Goal: Task Accomplishment & Management: Use online tool/utility

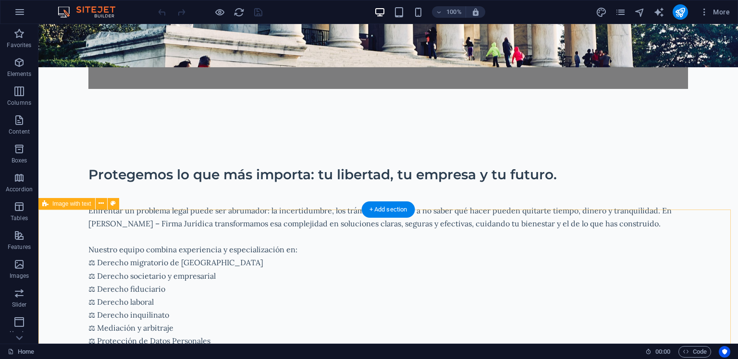
scroll to position [433, 0]
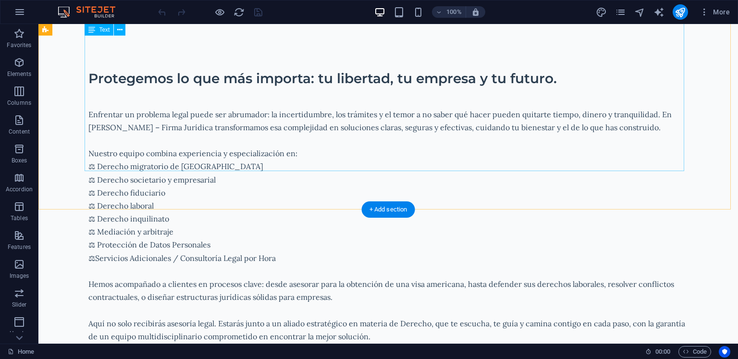
click at [142, 165] on div "Enfrentar un problema legal puede ser abrumador: la incertidumbre, los trámites…" at bounding box center [388, 232] width 600 height 274
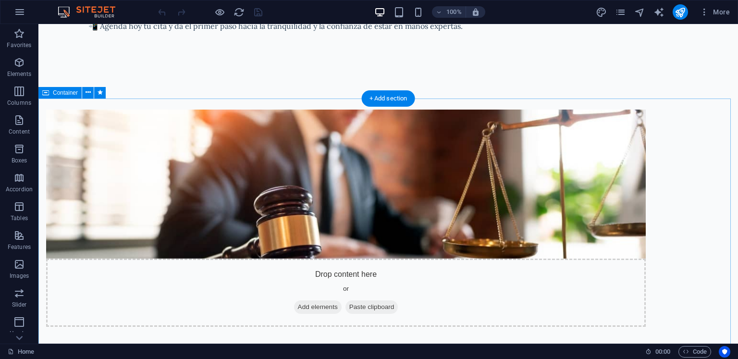
scroll to position [817, 0]
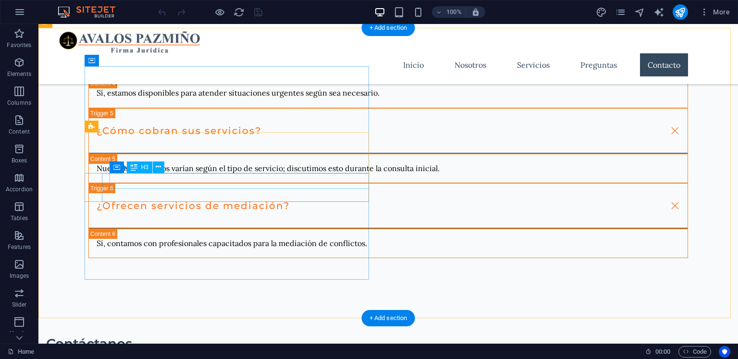
scroll to position [2932, 0]
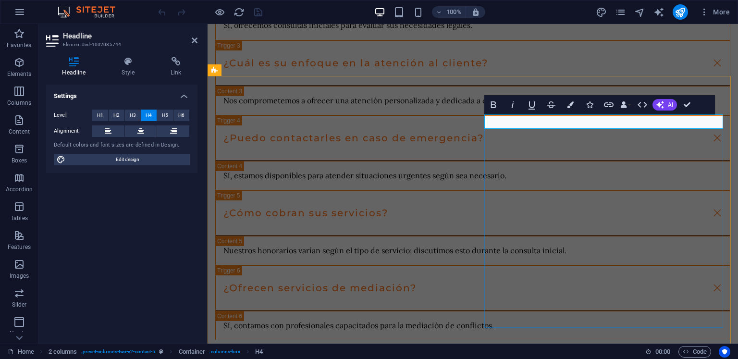
drag, startPoint x: 581, startPoint y: 120, endPoint x: 458, endPoint y: 117, distance: 123.1
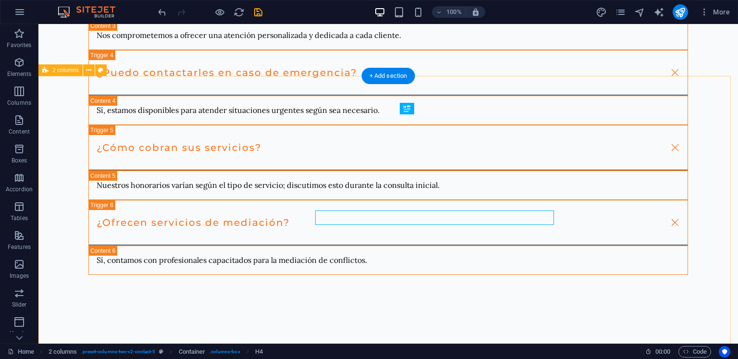
scroll to position [2932, 0]
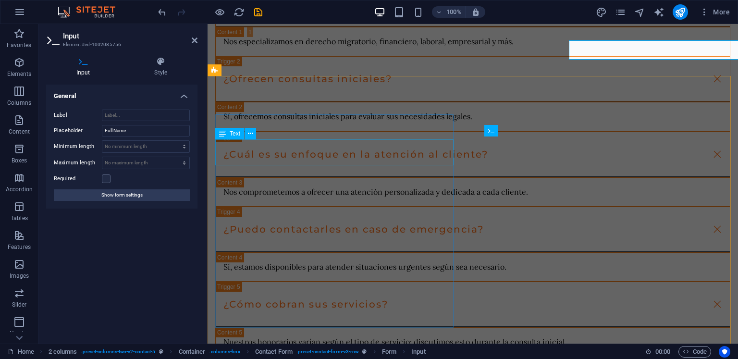
scroll to position [3028, 0]
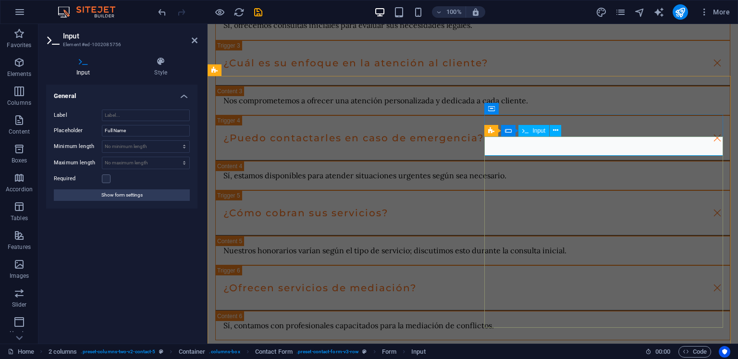
type input "Nombre"
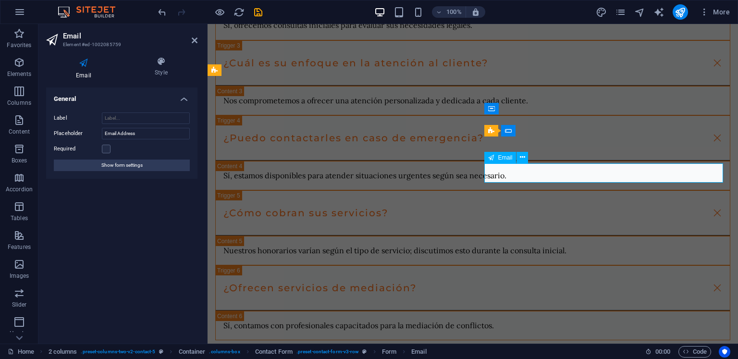
drag, startPoint x: 552, startPoint y: 176, endPoint x: 493, endPoint y: 178, distance: 59.1
type input "Correo Electronico"
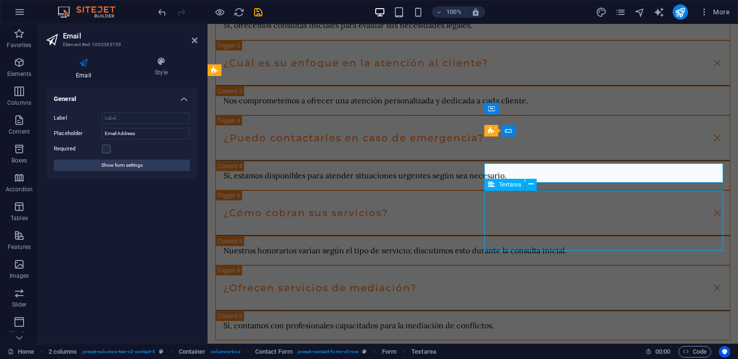
scroll to position [2932, 0]
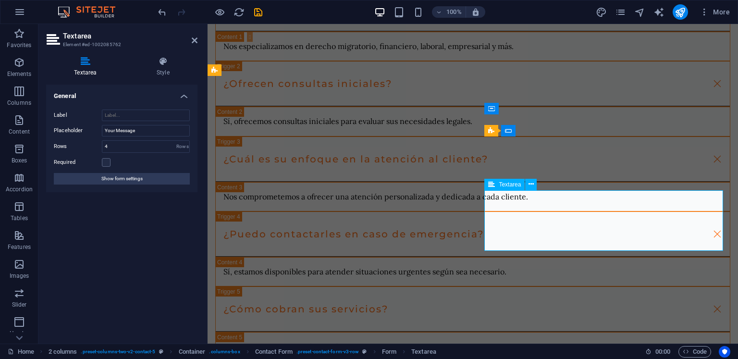
scroll to position [3028, 0]
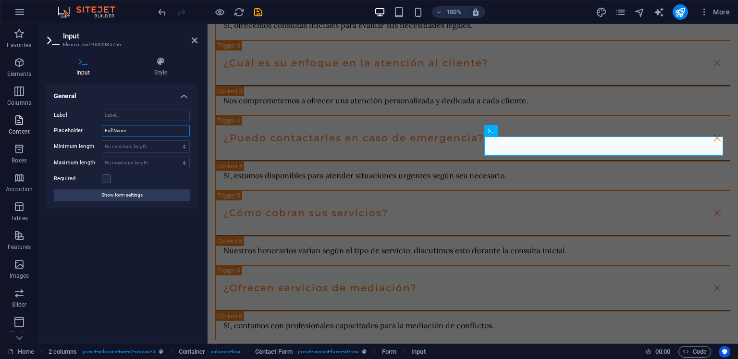
drag, startPoint x: 151, startPoint y: 129, endPoint x: 35, endPoint y: 124, distance: 116.9
click at [35, 124] on section "Favorites Elements Columns Content Boxes Accordion Tables Features Images Slide…" at bounding box center [369, 184] width 738 height 320
type input "Nombre"
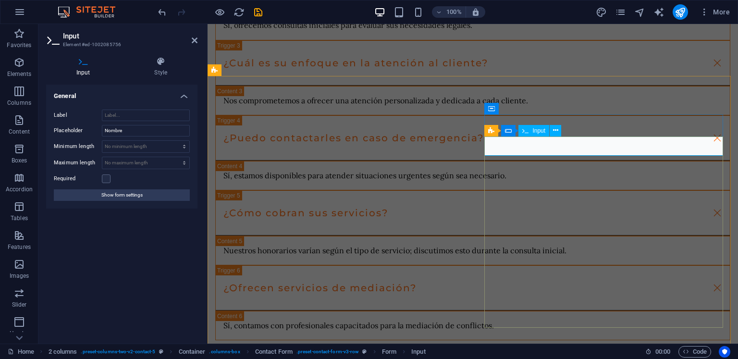
type input "N"
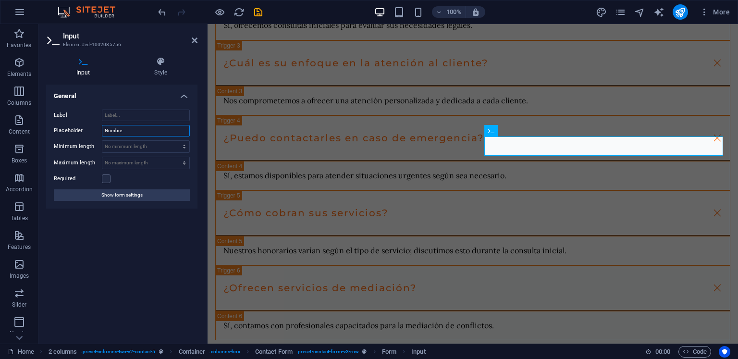
click at [149, 128] on input "Nombre" at bounding box center [146, 131] width 88 height 12
type input "N"
type input "Nombre"
click at [105, 181] on label at bounding box center [106, 178] width 9 height 9
click at [0, 0] on input "Required" at bounding box center [0, 0] width 0 height 0
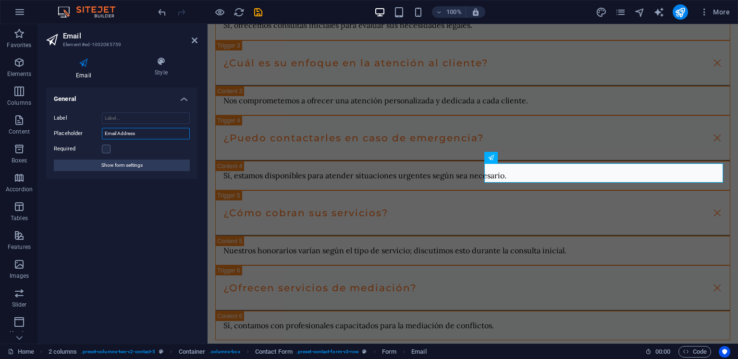
drag, startPoint x: 143, startPoint y: 135, endPoint x: 52, endPoint y: 137, distance: 90.4
click at [52, 137] on div "Label Placeholder Email Address Required Show form settings" at bounding box center [121, 142] width 151 height 74
type input "Correo Electronico"
click at [108, 149] on label at bounding box center [106, 149] width 9 height 9
click at [0, 0] on input "Required" at bounding box center [0, 0] width 0 height 0
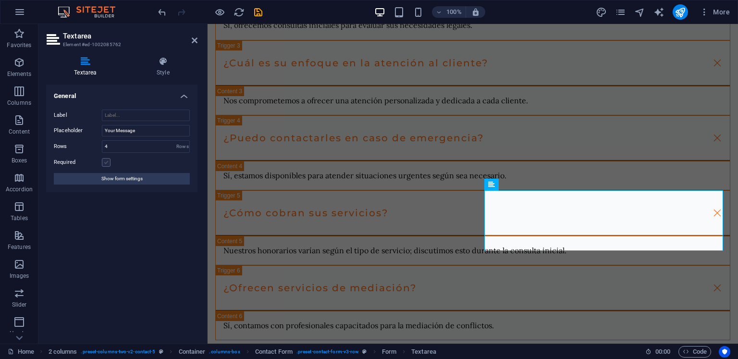
click at [110, 162] on label at bounding box center [106, 162] width 9 height 9
click at [0, 0] on input "Required" at bounding box center [0, 0] width 0 height 0
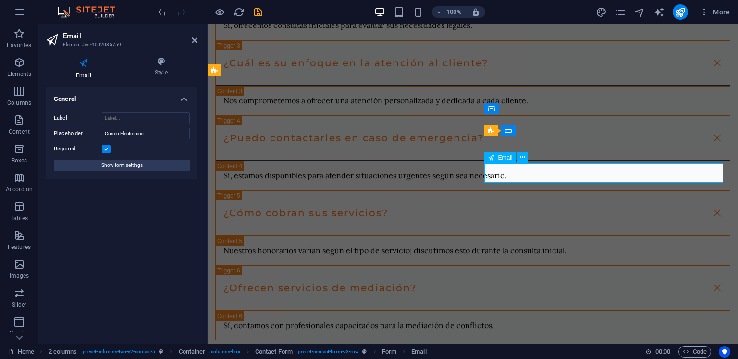
drag, startPoint x: 158, startPoint y: 130, endPoint x: 43, endPoint y: 133, distance: 114.9
click at [43, 133] on div "Email Style General Label Placeholder Correo Electronico Required Show form set…" at bounding box center [121, 196] width 167 height 295
click at [129, 122] on input "Label" at bounding box center [146, 118] width 88 height 12
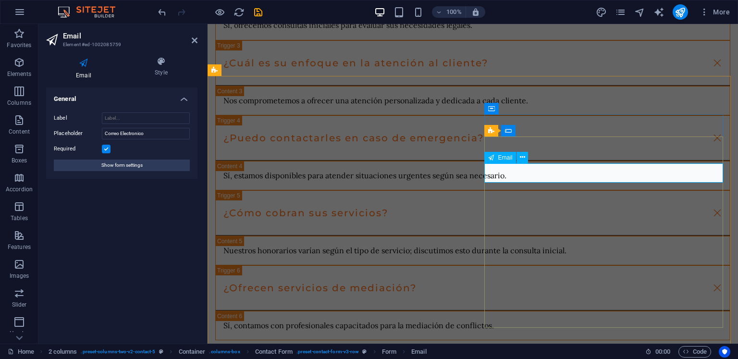
type input "C"
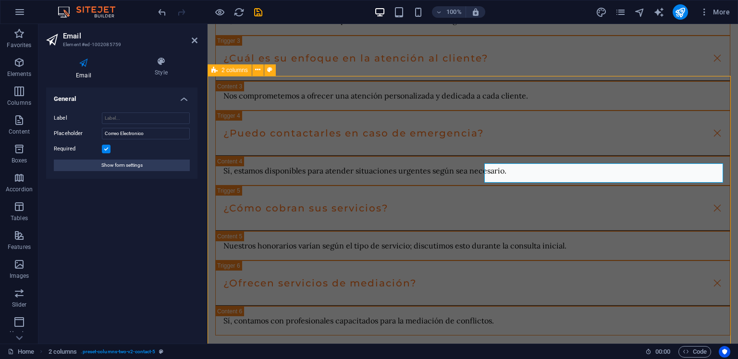
scroll to position [2932, 0]
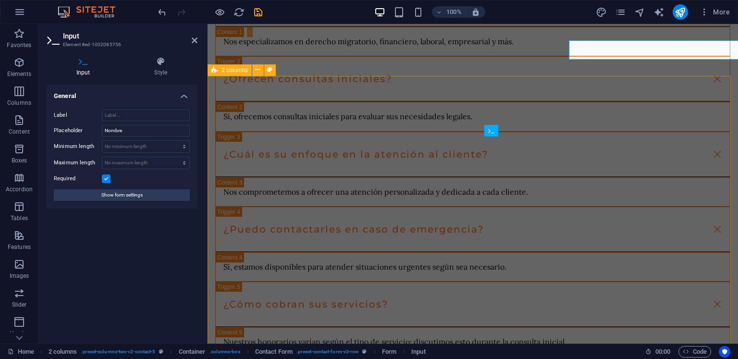
scroll to position [3028, 0]
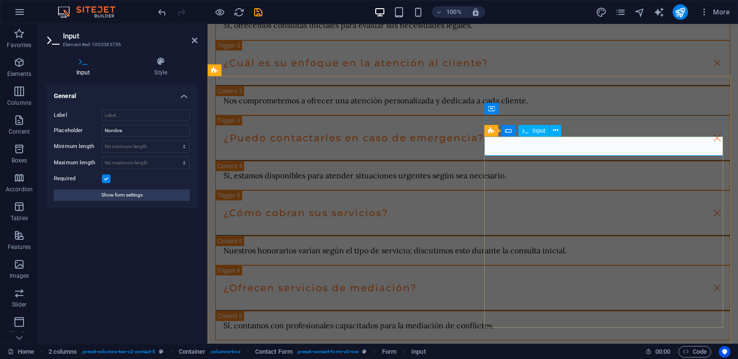
drag, startPoint x: 154, startPoint y: 131, endPoint x: 42, endPoint y: 129, distance: 111.5
click at [42, 129] on div "Input Style General Label Placeholder Nombre Minimum length No minimum length c…" at bounding box center [121, 196] width 167 height 295
type input "h"
type input "Nombre"
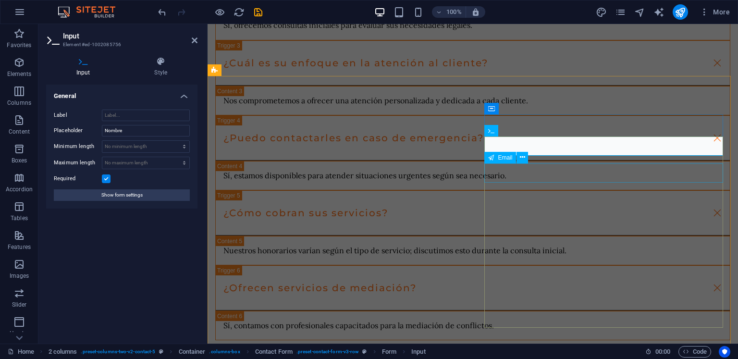
drag, startPoint x: 548, startPoint y: 174, endPoint x: 720, endPoint y: 174, distance: 172.1
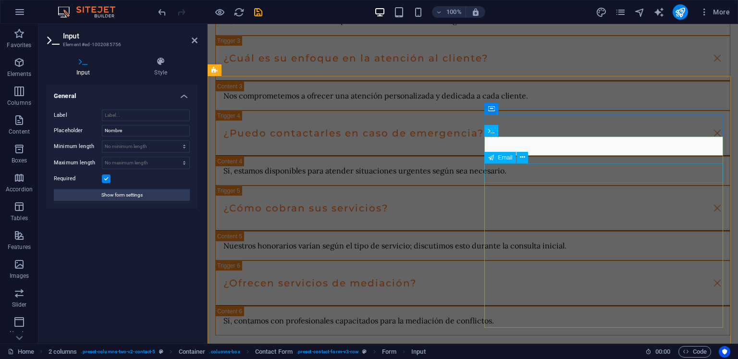
scroll to position [2932, 0]
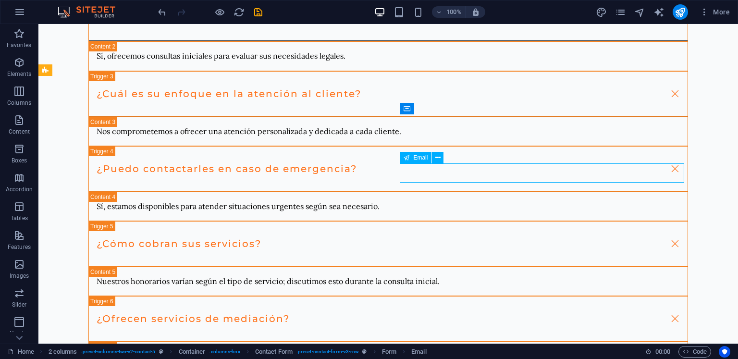
scroll to position [3028, 0]
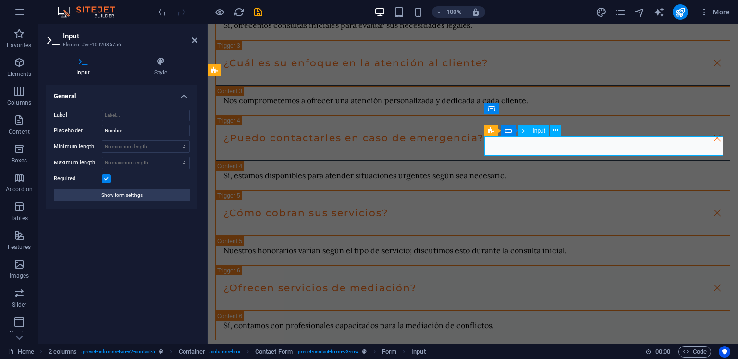
click at [253, 15] on icon "save" at bounding box center [258, 12] width 11 height 11
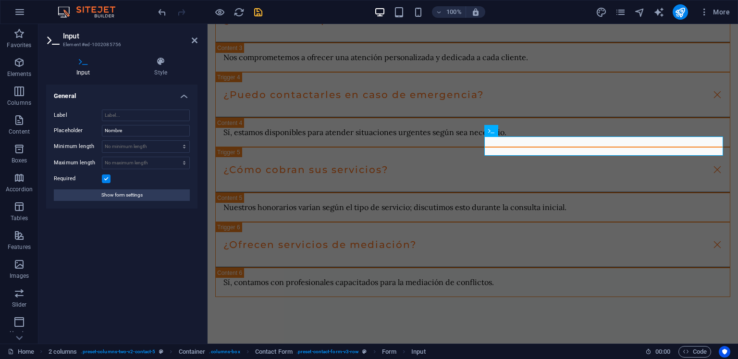
checkbox input "false"
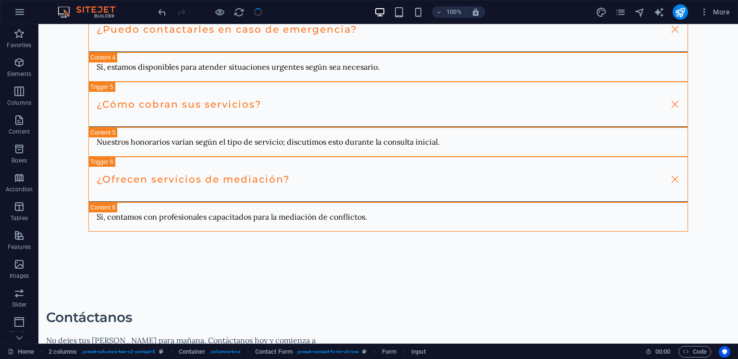
scroll to position [2932, 0]
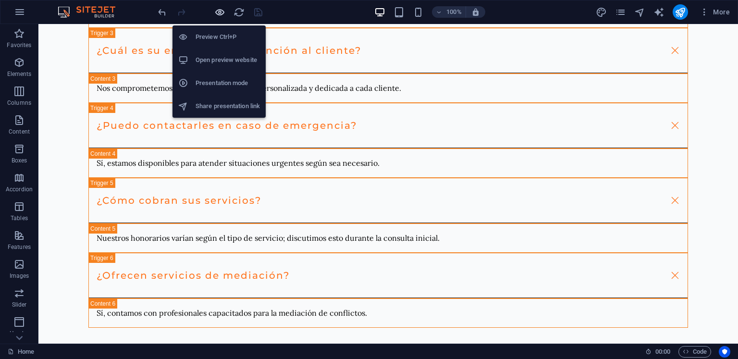
click at [223, 11] on icon "button" at bounding box center [219, 12] width 11 height 11
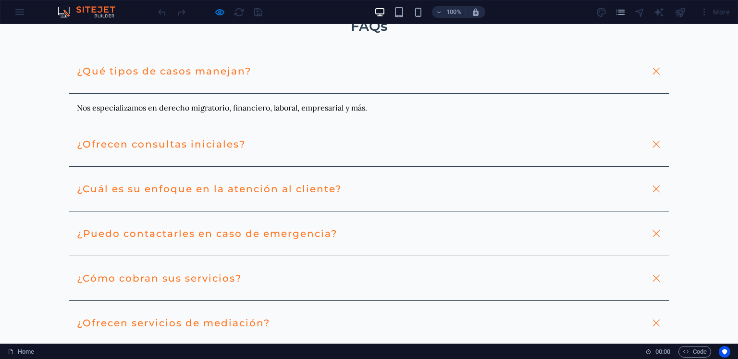
scroll to position [1850, 0]
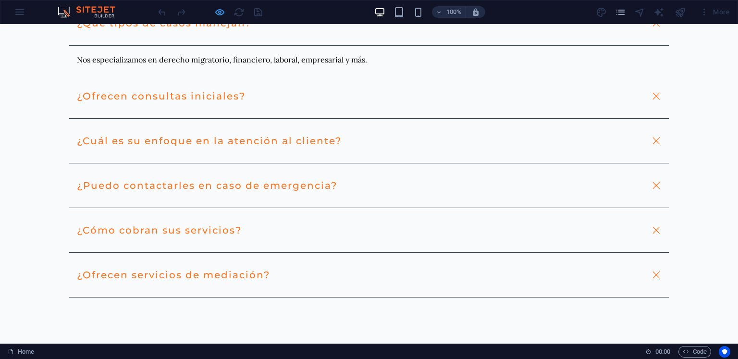
click at [221, 14] on icon "button" at bounding box center [219, 12] width 11 height 11
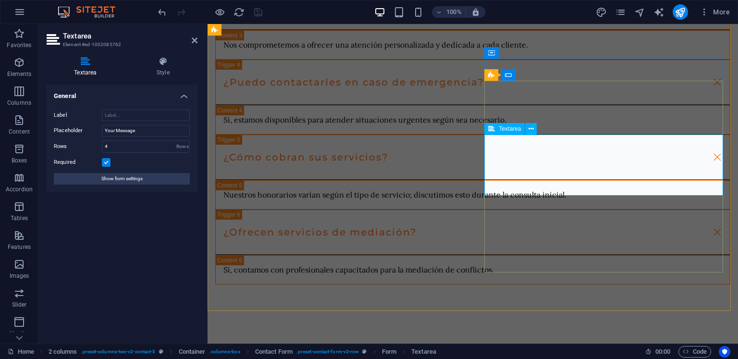
drag, startPoint x: 161, startPoint y: 134, endPoint x: 46, endPoint y: 145, distance: 114.9
click at [46, 144] on div "Label Placeholder Your Message Rows 4 Rows Required Show form settings" at bounding box center [121, 147] width 151 height 90
drag, startPoint x: 131, startPoint y: 133, endPoint x: 79, endPoint y: 134, distance: 51.4
click at [79, 134] on div "Placeholder Cuentanos" at bounding box center [122, 131] width 136 height 12
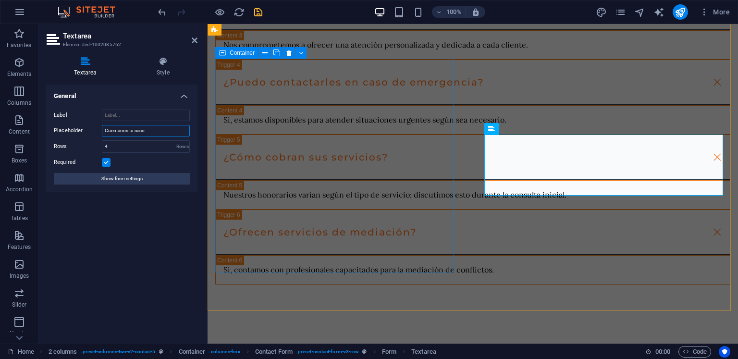
type input "Cuentanos tu caso"
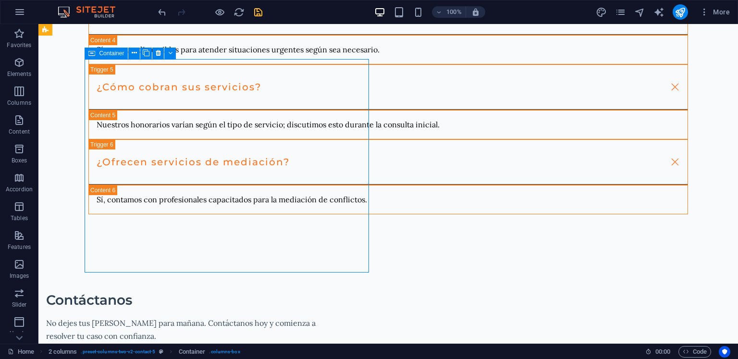
scroll to position [2988, 0]
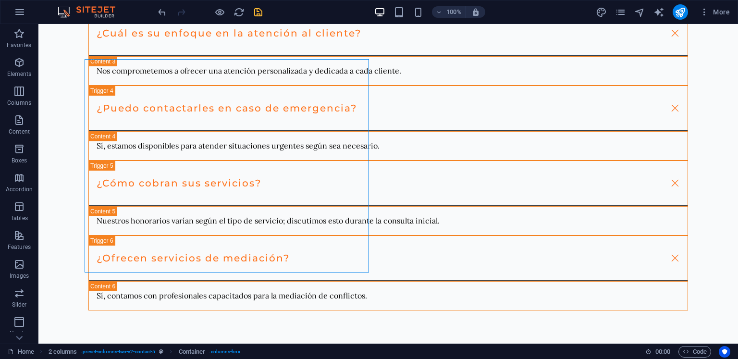
click at [258, 12] on icon "save" at bounding box center [258, 12] width 11 height 11
checkbox input "false"
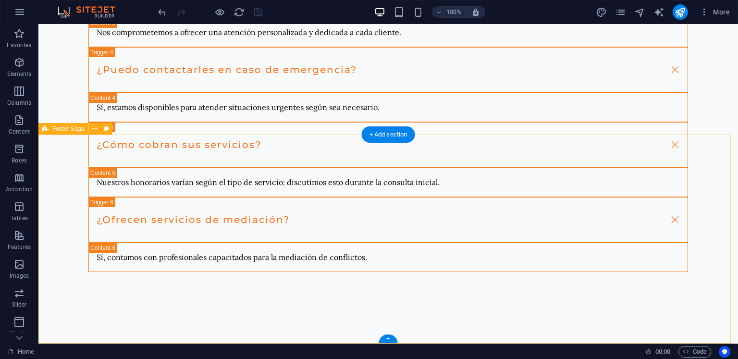
scroll to position [3192, 0]
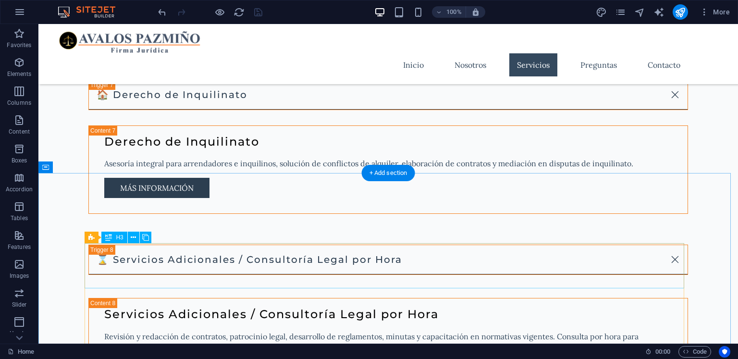
scroll to position [1990, 0]
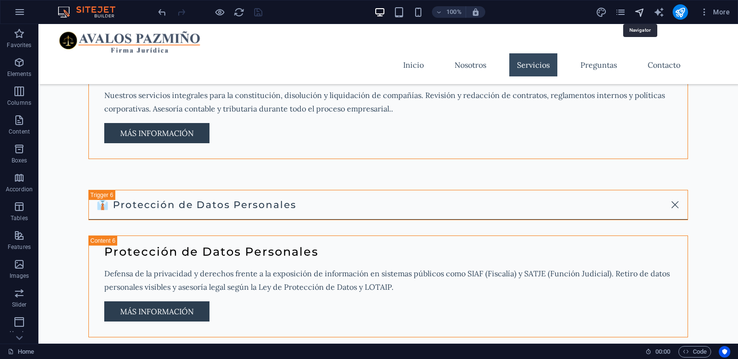
click at [642, 10] on icon "navigator" at bounding box center [639, 12] width 11 height 11
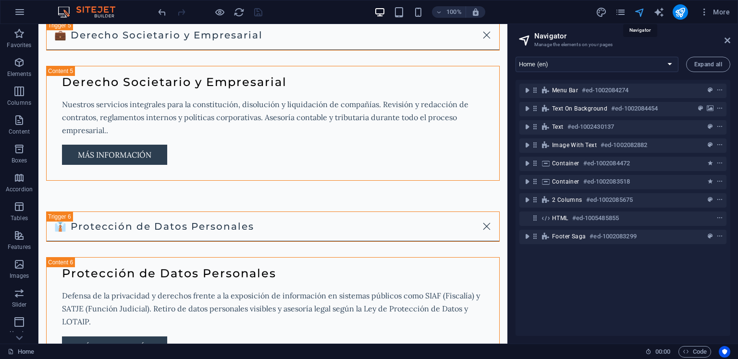
click at [642, 10] on icon "navigator" at bounding box center [639, 12] width 11 height 11
click at [623, 11] on icon "pages" at bounding box center [620, 12] width 11 height 11
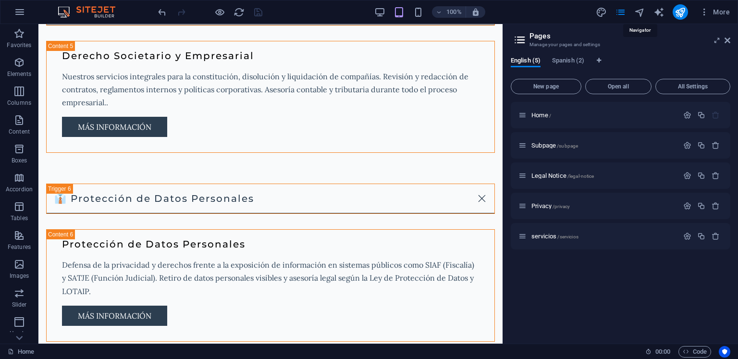
scroll to position [2092, 0]
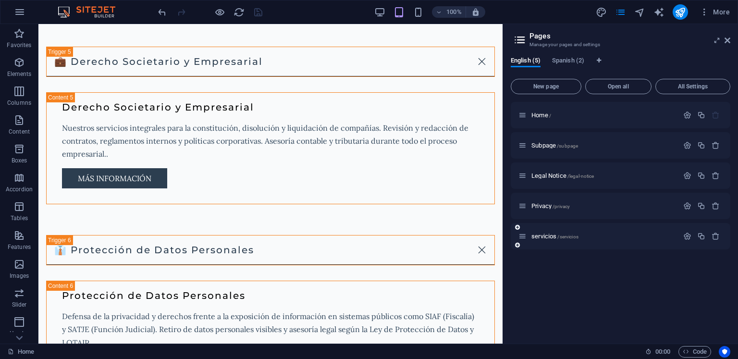
click at [555, 229] on div "servicios /servicios" at bounding box center [621, 236] width 220 height 26
click at [552, 238] on span "servicios /servicios" at bounding box center [555, 236] width 47 height 7
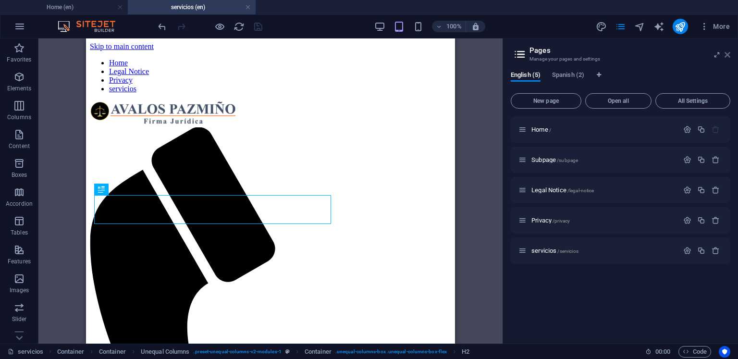
scroll to position [0, 0]
click at [729, 30] on span "More" at bounding box center [715, 27] width 30 height 10
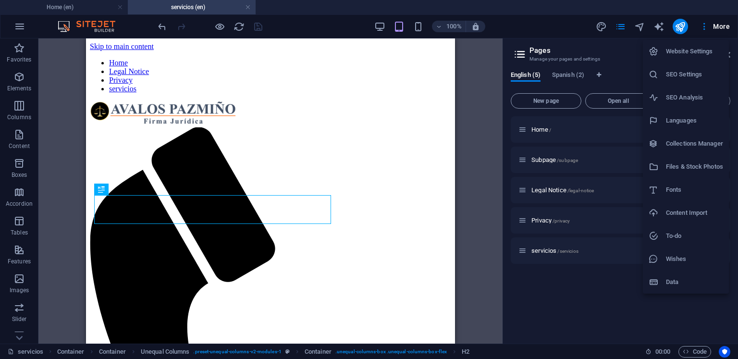
click at [612, 45] on div at bounding box center [369, 179] width 738 height 359
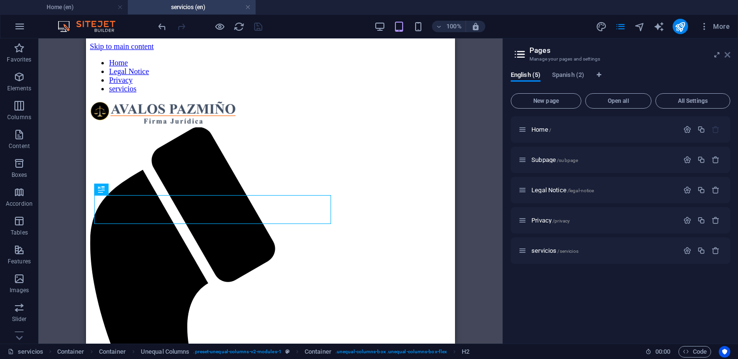
click at [726, 54] on icon at bounding box center [728, 55] width 6 height 8
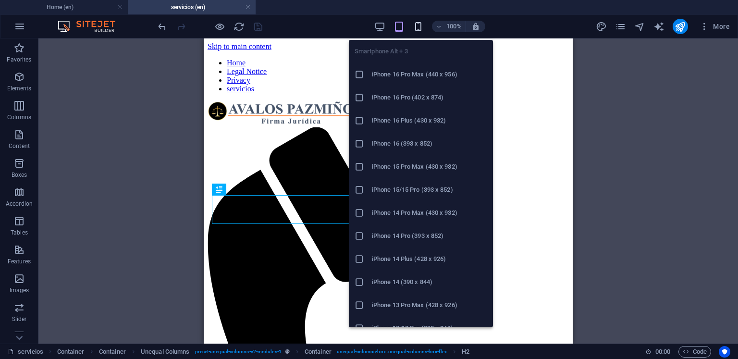
click at [417, 25] on icon "button" at bounding box center [418, 26] width 11 height 11
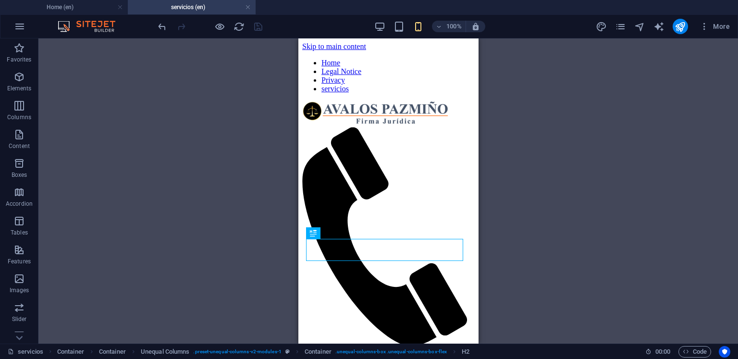
click at [567, 103] on div "Drag here to replace the existing content. Press “Ctrl” if you want to create a…" at bounding box center [388, 190] width 700 height 305
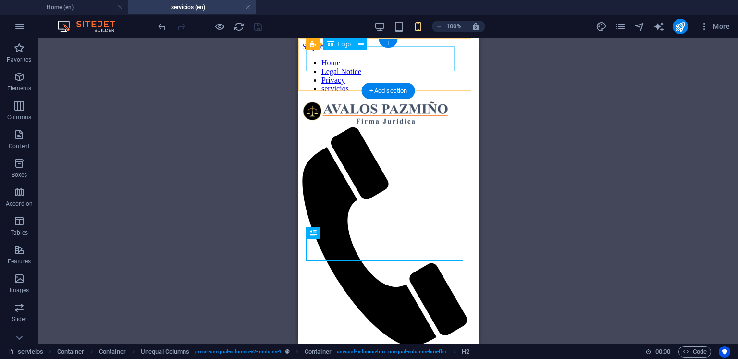
click at [447, 101] on div at bounding box center [388, 114] width 173 height 26
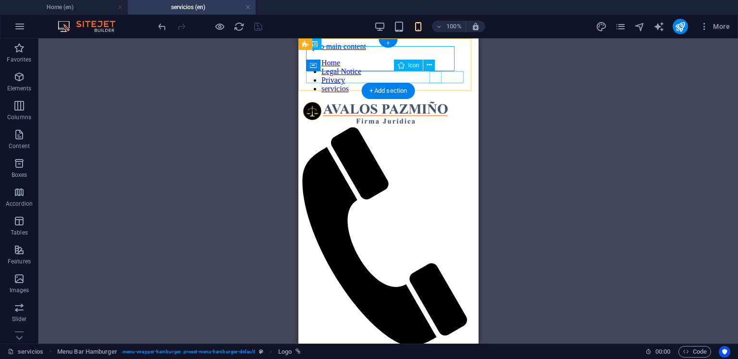
click at [433, 127] on figure at bounding box center [384, 237] width 165 height 221
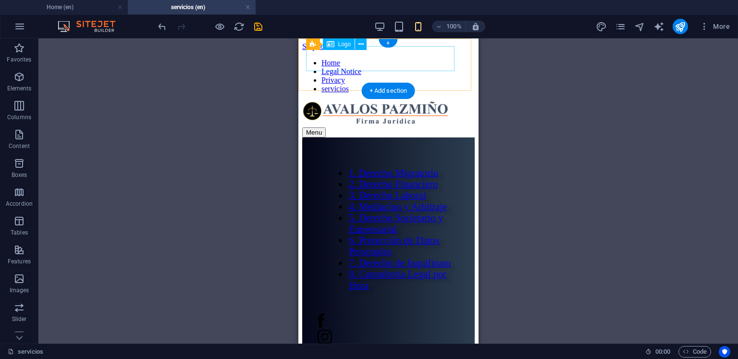
click at [425, 101] on div at bounding box center [388, 114] width 173 height 26
click at [421, 101] on div at bounding box center [388, 114] width 173 height 26
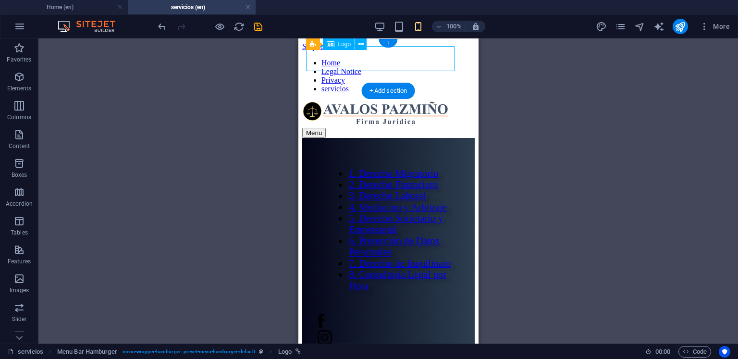
select select "px"
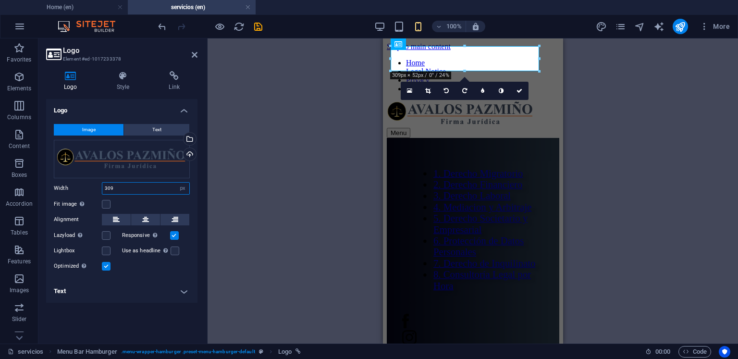
click at [129, 185] on input "309" at bounding box center [145, 189] width 87 height 12
type input "3"
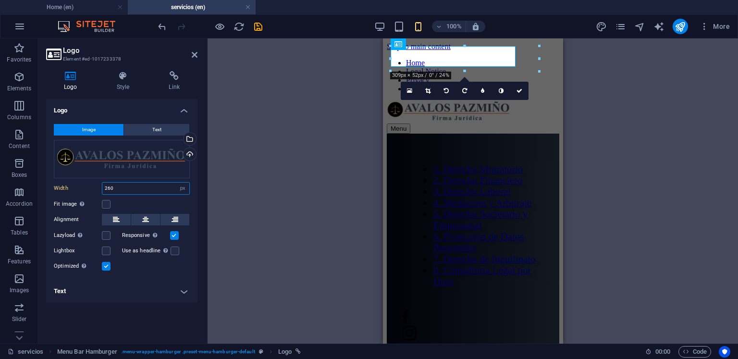
click at [132, 189] on input "260" at bounding box center [145, 189] width 87 height 12
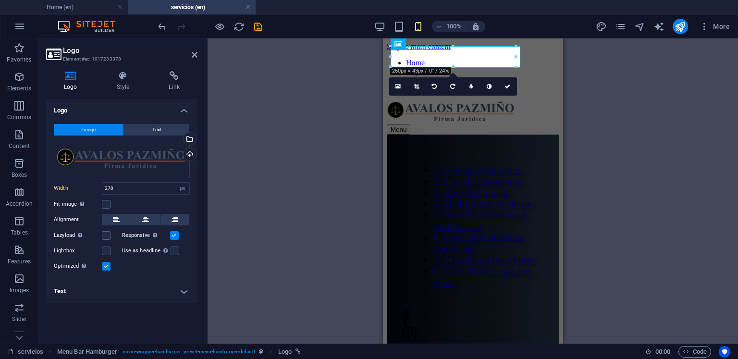
click at [609, 130] on div "H2 Container Container Unequal Columns Container Menu Bar Hamburger Footer Full…" at bounding box center [473, 190] width 531 height 305
click at [348, 97] on div "H2 Container Container Unequal Columns Container Menu Bar Hamburger Footer Full…" at bounding box center [473, 190] width 531 height 305
click at [174, 9] on h4 "servicios (en)" at bounding box center [192, 7] width 128 height 11
click at [73, 8] on h4 "Home (en)" at bounding box center [64, 7] width 128 height 11
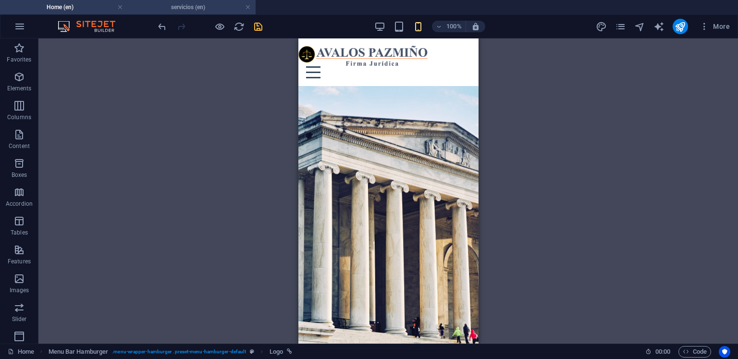
scroll to position [2092, 0]
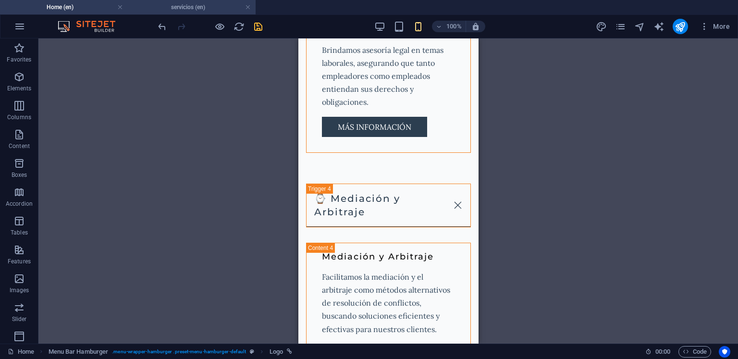
click at [177, 8] on h4 "servicios (en)" at bounding box center [192, 7] width 128 height 11
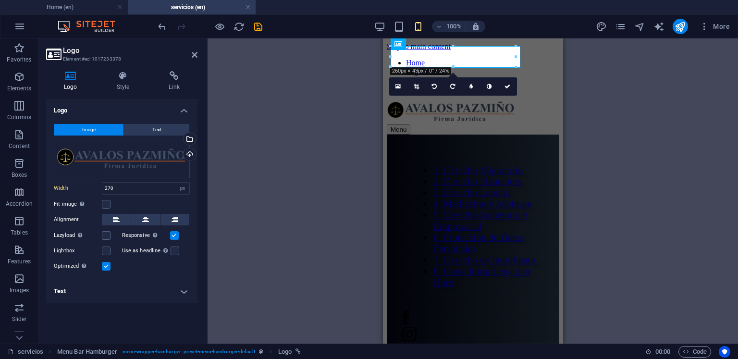
scroll to position [0, 0]
click at [572, 92] on div "H2 Container Container Unequal Columns Container Menu Bar Hamburger Footer Full…" at bounding box center [473, 190] width 531 height 305
click at [584, 74] on div "H2 Container Container Unequal Columns Container Menu Bar Hamburger Footer Full…" at bounding box center [473, 190] width 531 height 305
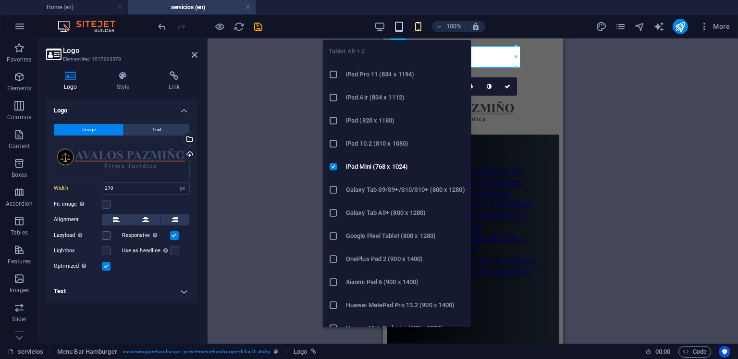
click at [401, 29] on icon "button" at bounding box center [399, 26] width 11 height 11
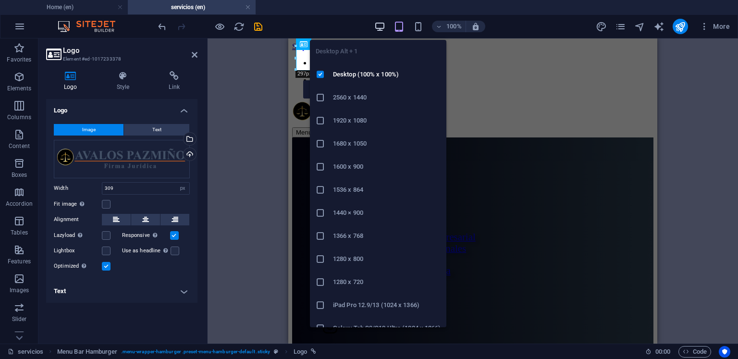
click at [377, 25] on icon "button" at bounding box center [379, 26] width 11 height 11
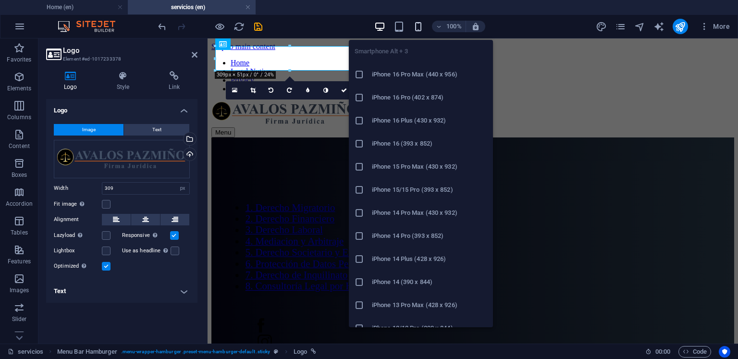
click at [416, 21] on icon "button" at bounding box center [418, 26] width 11 height 11
type input "270"
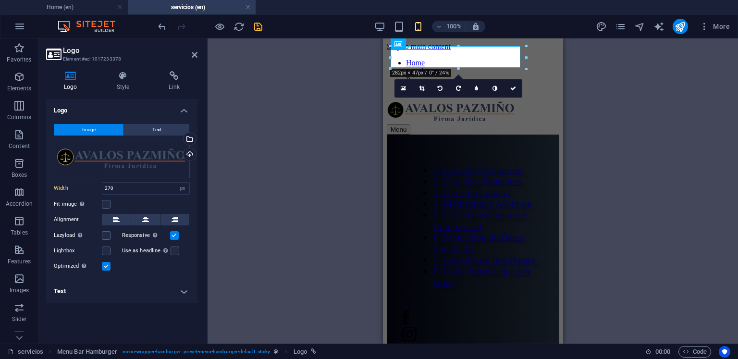
click at [261, 28] on icon "save" at bounding box center [258, 26] width 11 height 11
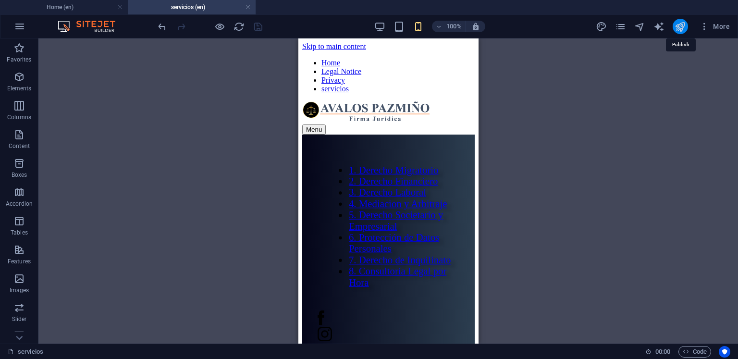
click at [678, 25] on icon "publish" at bounding box center [680, 26] width 11 height 11
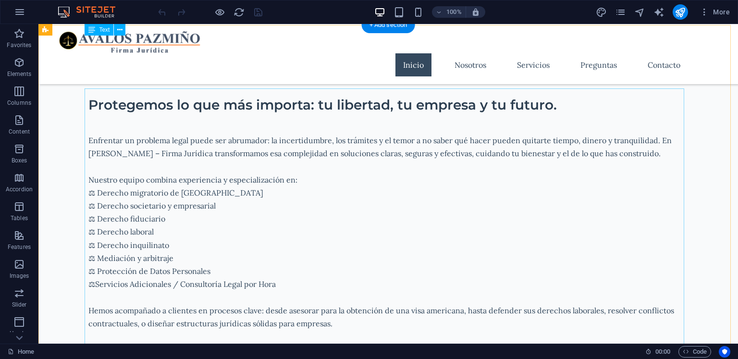
scroll to position [240, 0]
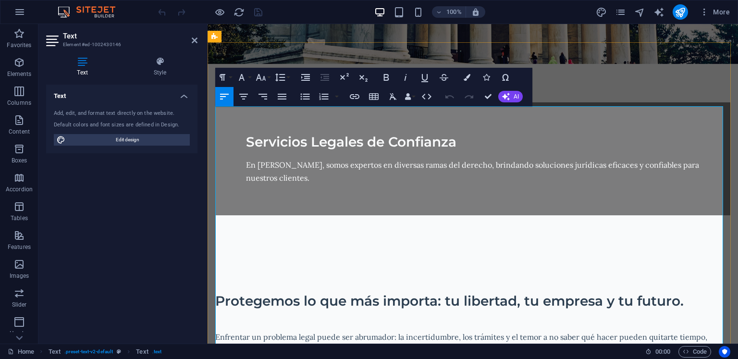
click at [219, 318] on p at bounding box center [472, 324] width 515 height 13
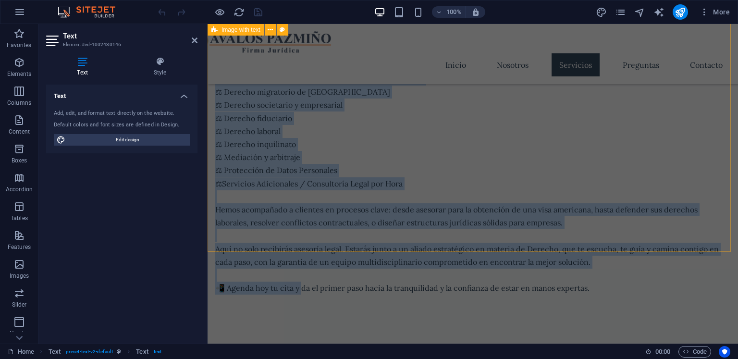
scroll to position [481, 0]
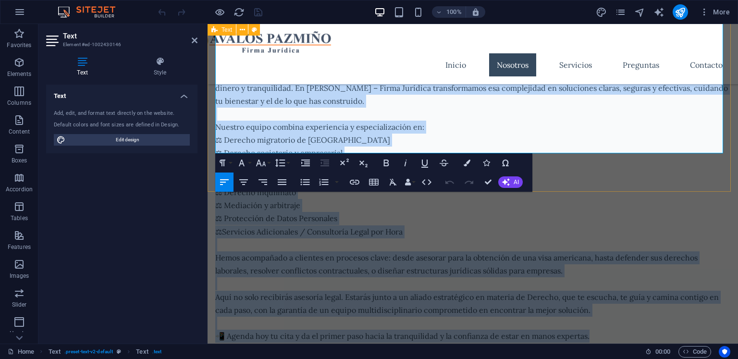
drag, startPoint x: 217, startPoint y: 120, endPoint x: 623, endPoint y: 156, distance: 408.3
click at [623, 156] on div "Protegemos lo que más importa: tu libertad, tu empresa y tu futuro. Enfrentar u…" at bounding box center [473, 187] width 531 height 390
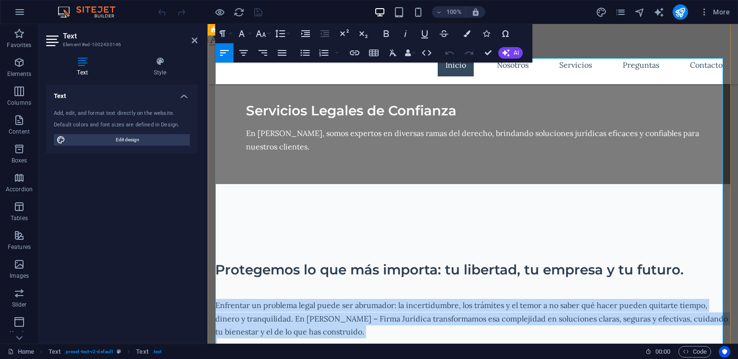
scroll to position [192, 0]
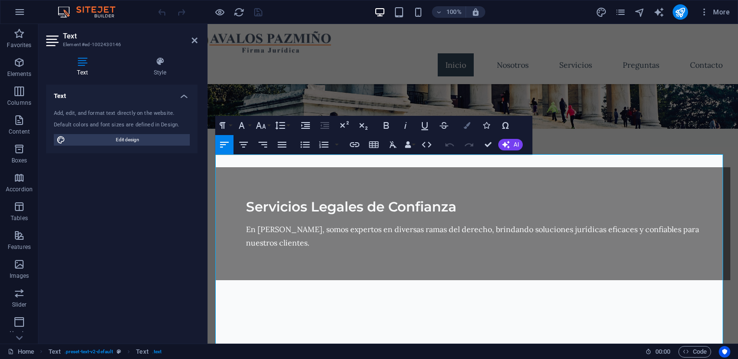
click at [464, 121] on button "Colors" at bounding box center [467, 125] width 18 height 19
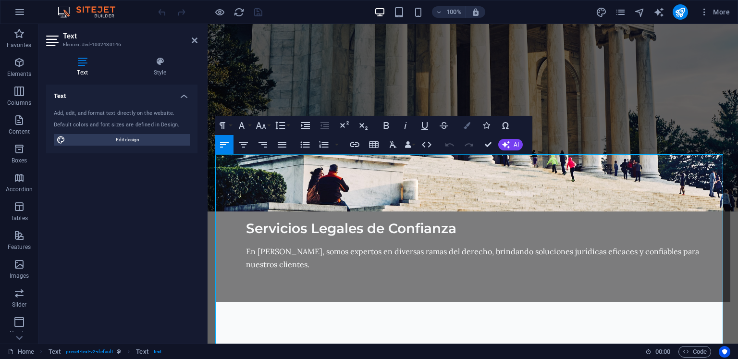
scroll to position [290, 0]
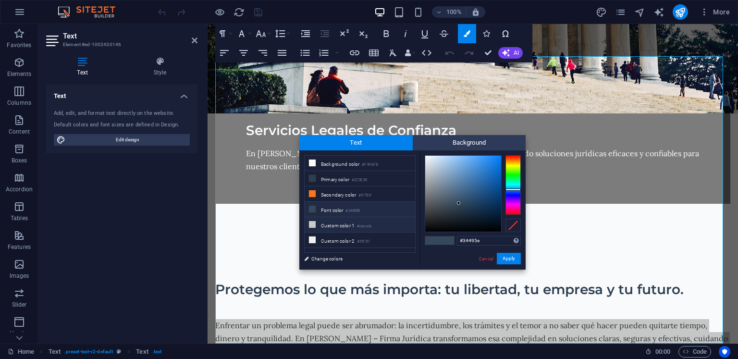
click at [395, 224] on li "Custom color 1 #cacccb" at bounding box center [360, 224] width 111 height 15
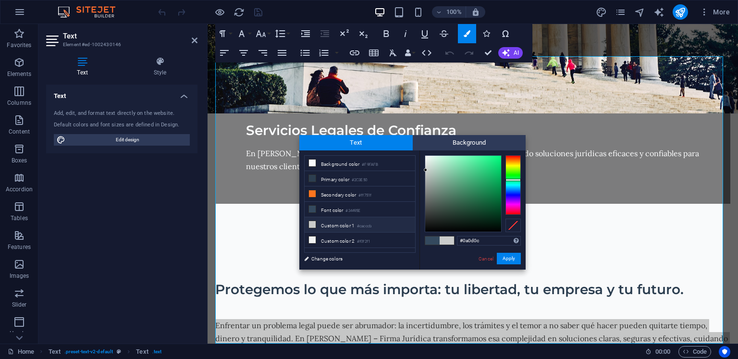
type input "#000000"
drag, startPoint x: 448, startPoint y: 221, endPoint x: 439, endPoint y: 234, distance: 15.9
click at [434, 239] on div "#000000 Supported formats #0852ed rgb(8, 82, 237) rgba(8, 82, 237, 90%) hsv(221…" at bounding box center [473, 279] width 106 height 259
click at [485, 234] on div "#000000 Supported formats #0852ed rgb(8, 82, 237) rgba(8, 82, 237, 90%) hsv(221…" at bounding box center [473, 279] width 106 height 259
click at [486, 231] on div at bounding box center [485, 230] width 3 height 3
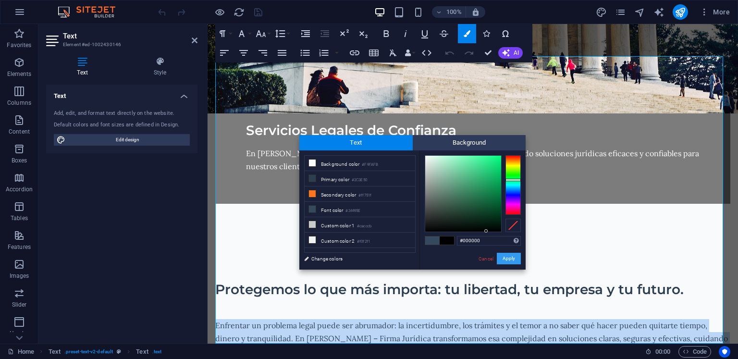
click at [515, 261] on button "Apply" at bounding box center [509, 259] width 24 height 12
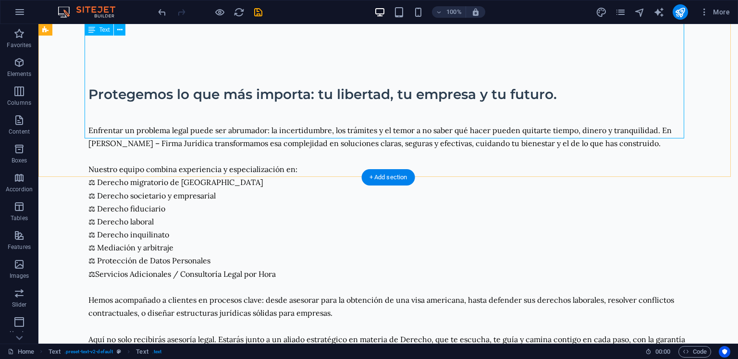
scroll to position [561, 0]
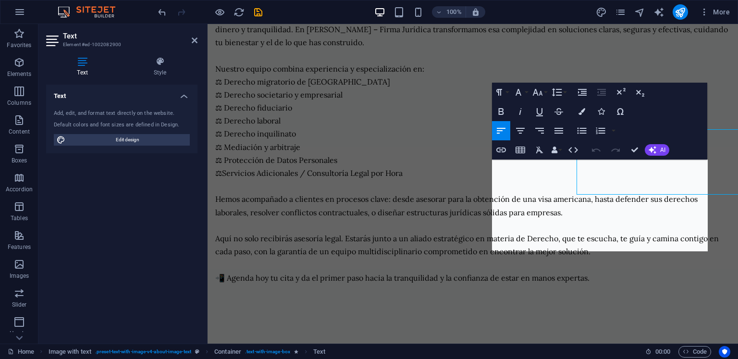
scroll to position [592, 0]
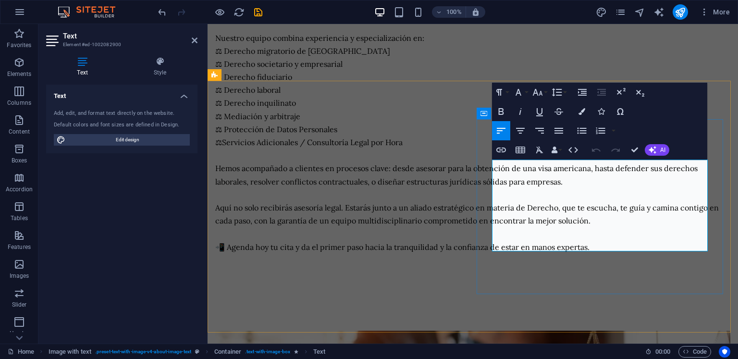
click at [583, 117] on button "Colors" at bounding box center [582, 111] width 18 height 19
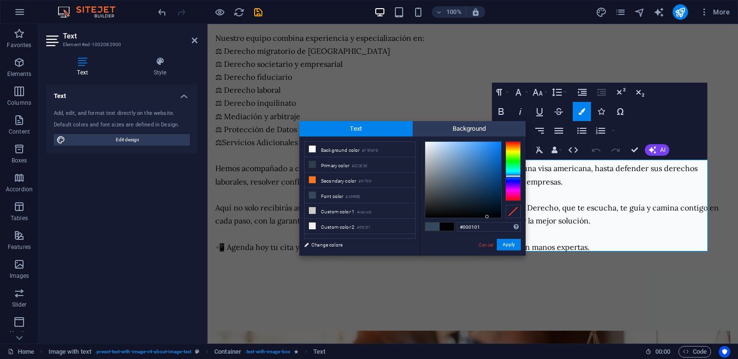
type input "#000000"
drag, startPoint x: 484, startPoint y: 213, endPoint x: 490, endPoint y: 218, distance: 6.8
click at [490, 218] on div at bounding box center [463, 180] width 76 height 76
click at [503, 244] on button "Apply" at bounding box center [509, 245] width 24 height 12
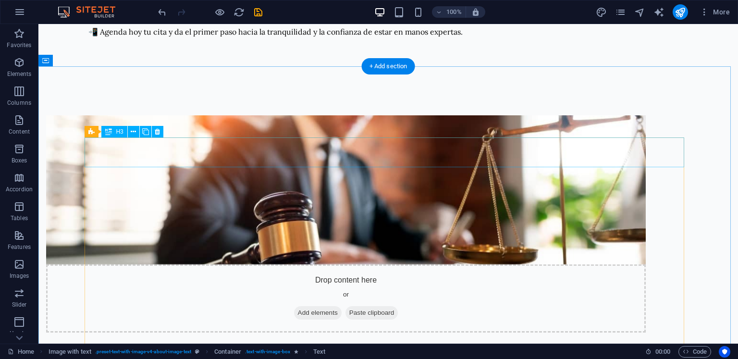
scroll to position [850, 0]
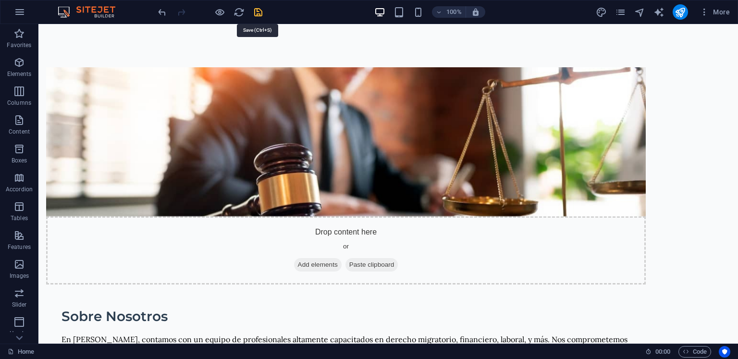
click at [259, 9] on icon "save" at bounding box center [258, 12] width 11 height 11
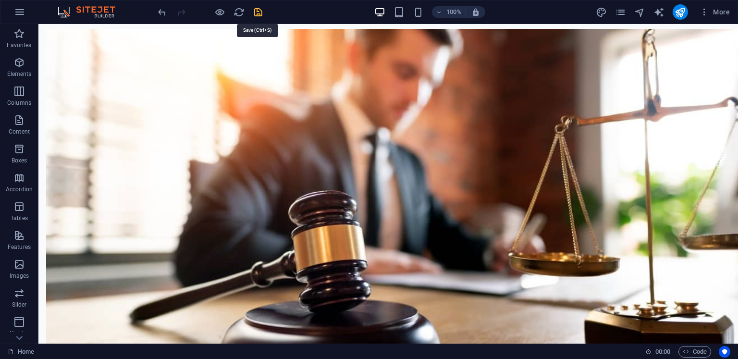
checkbox input "false"
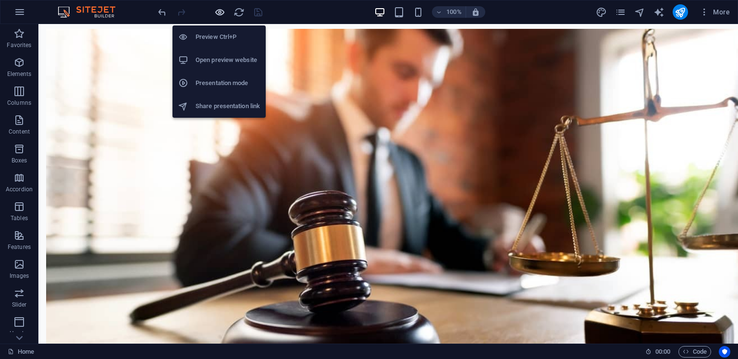
click at [216, 7] on icon "button" at bounding box center [219, 12] width 11 height 11
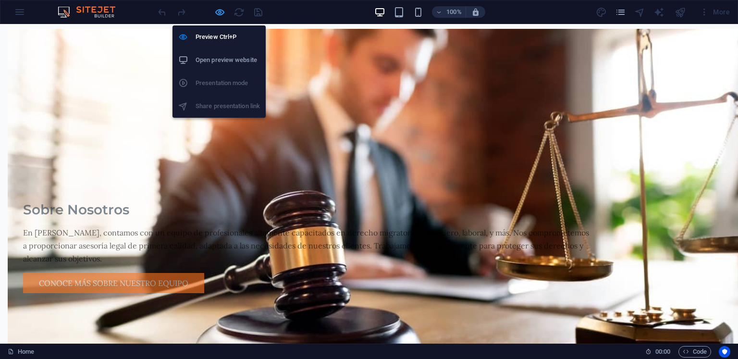
click at [221, 8] on icon "button" at bounding box center [219, 12] width 11 height 11
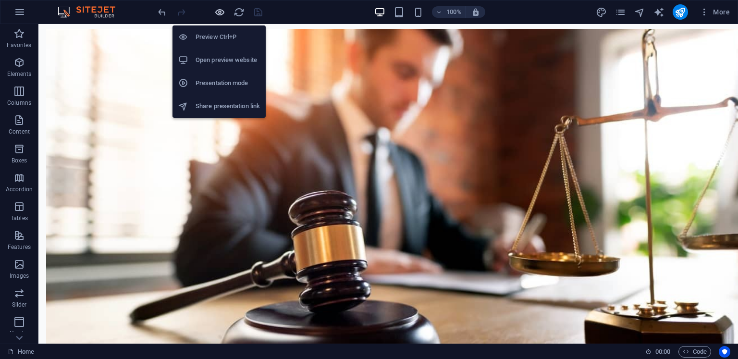
scroll to position [868, 0]
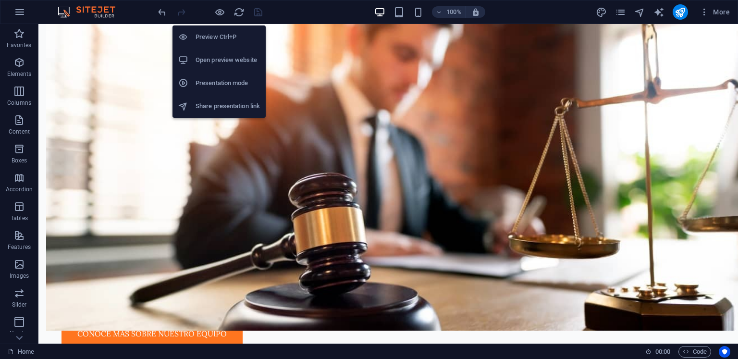
click at [224, 60] on h6 "Open preview website" at bounding box center [228, 60] width 64 height 12
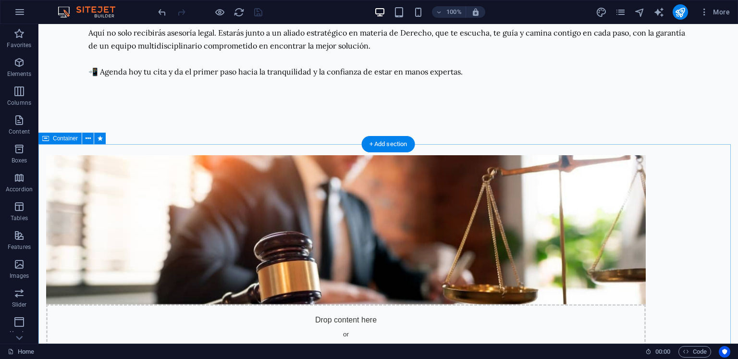
scroll to position [819, 0]
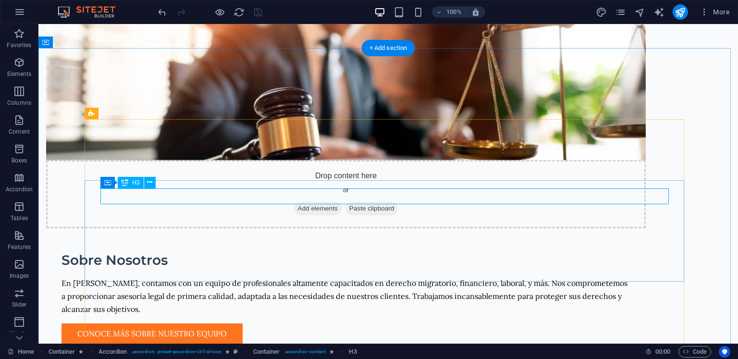
scroll to position [916, 0]
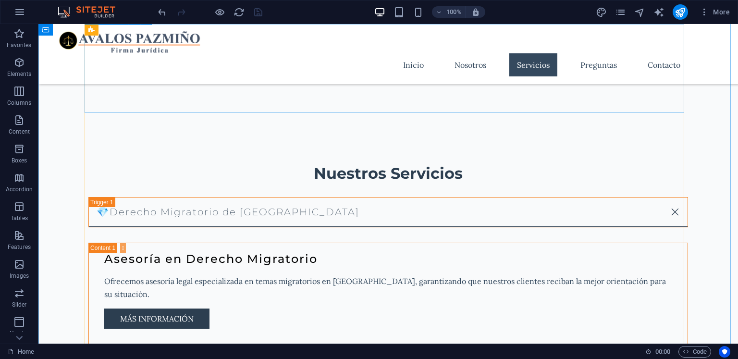
scroll to position [1060, 0]
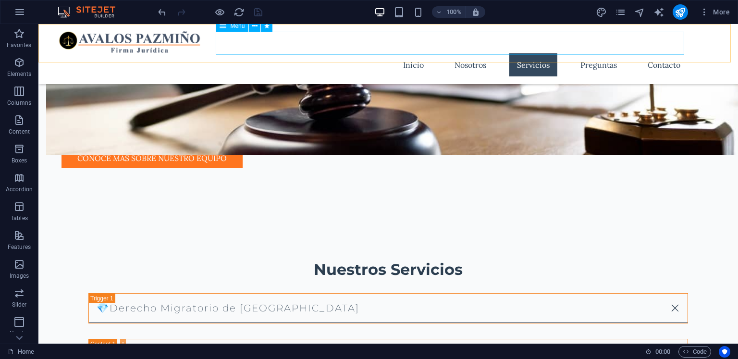
click at [413, 53] on nav "Inicio Nosotros Servicios Preguntas Contacto" at bounding box center [388, 64] width 600 height 23
select select
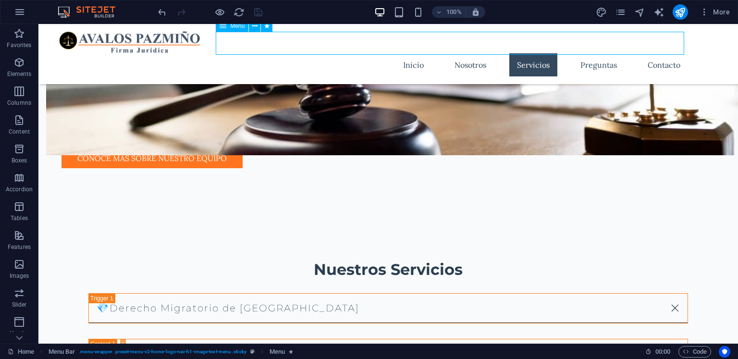
select select
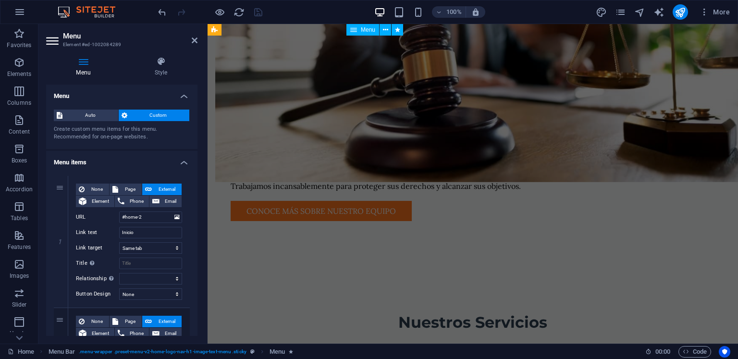
scroll to position [0, 0]
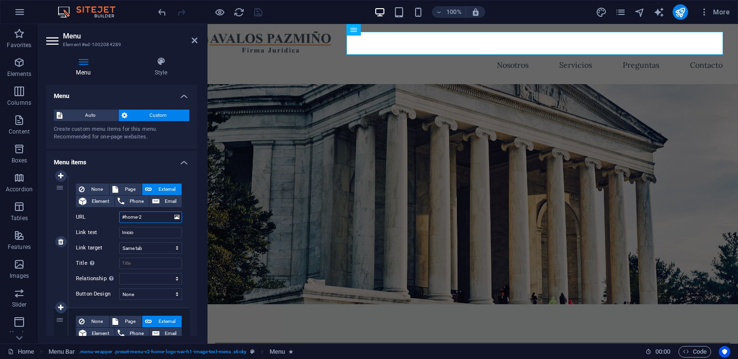
click at [165, 217] on input "#home-2" at bounding box center [150, 217] width 63 height 12
click at [160, 246] on select "New tab Same tab Overlay" at bounding box center [150, 248] width 63 height 12
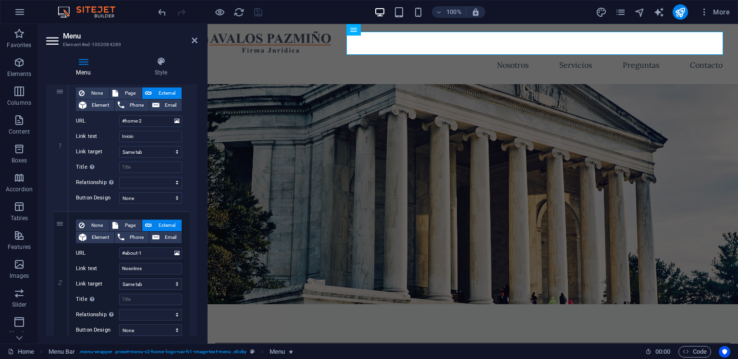
click at [327, 84] on figure at bounding box center [473, 194] width 531 height 220
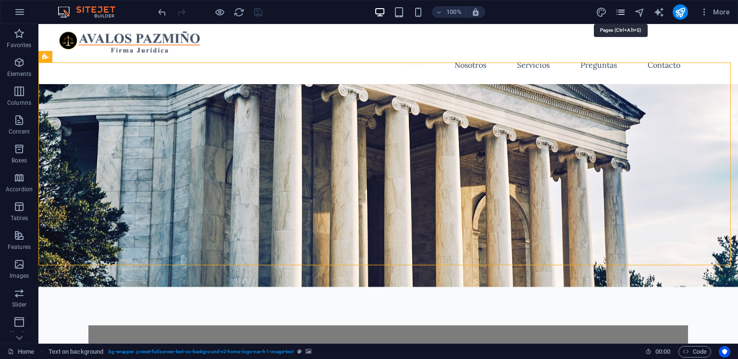
click at [623, 10] on icon "pages" at bounding box center [620, 12] width 11 height 11
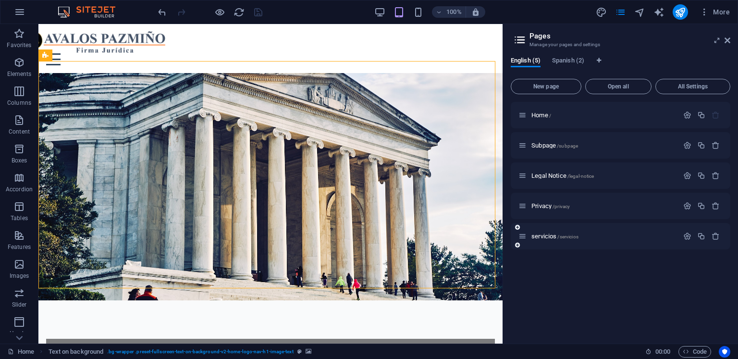
click at [554, 232] on div "servicios /servicios" at bounding box center [599, 236] width 160 height 11
click at [553, 235] on span "servicios /servicios" at bounding box center [555, 236] width 47 height 7
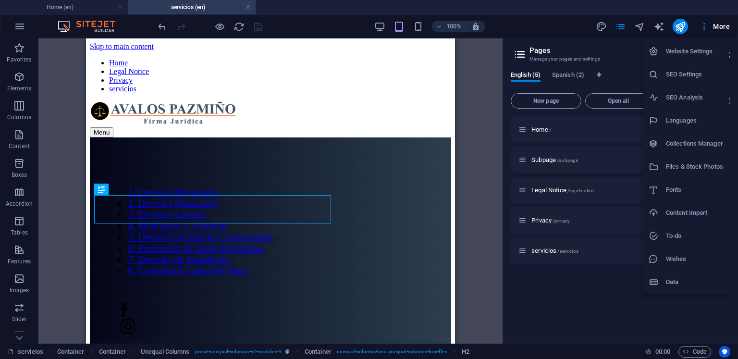
scroll to position [0, 0]
click at [414, 23] on div at bounding box center [369, 179] width 738 height 359
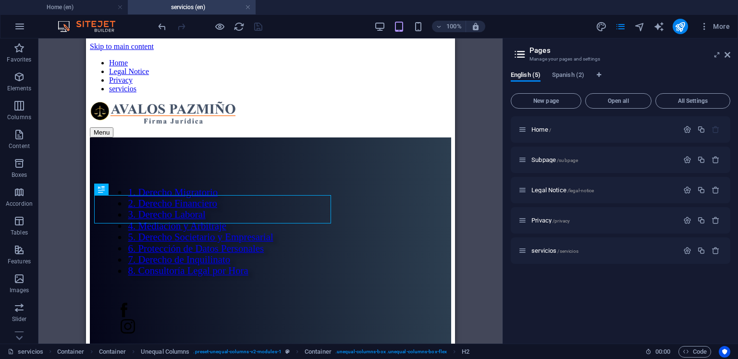
click at [416, 27] on div "Website Settings SEO Settings SEO Analysis Languages Collections Manager Files …" at bounding box center [369, 182] width 738 height 353
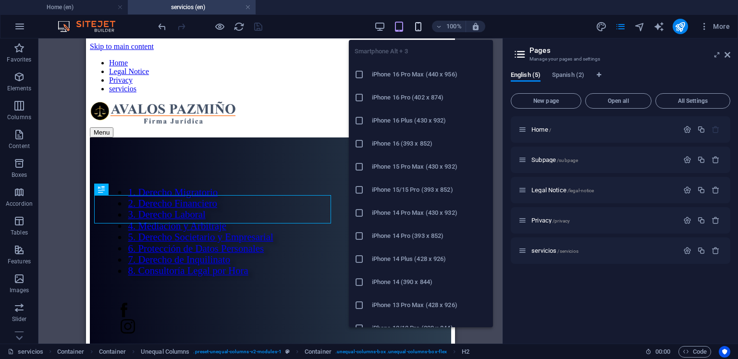
click at [417, 27] on icon "button" at bounding box center [418, 26] width 11 height 11
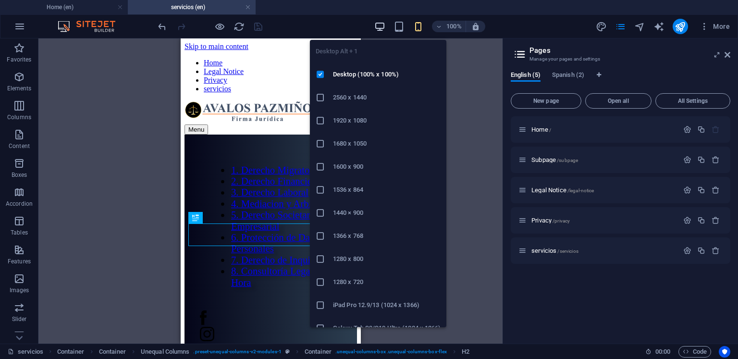
click at [382, 27] on icon "button" at bounding box center [379, 26] width 11 height 11
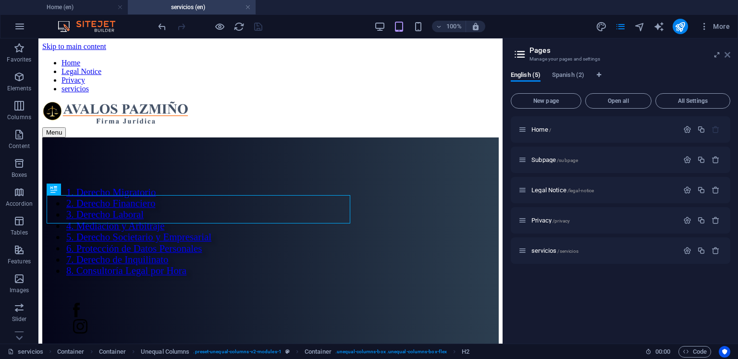
click at [725, 51] on icon at bounding box center [728, 55] width 6 height 8
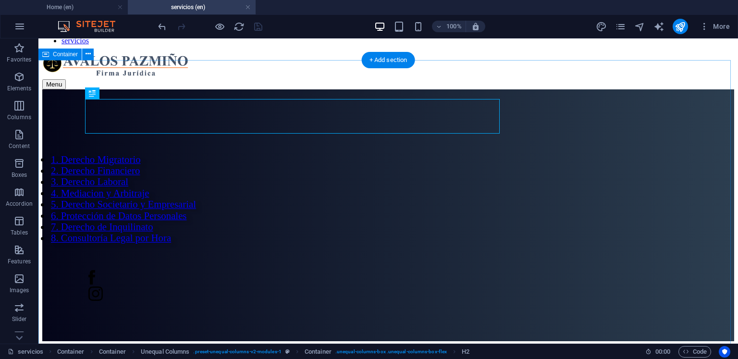
scroll to position [96, 0]
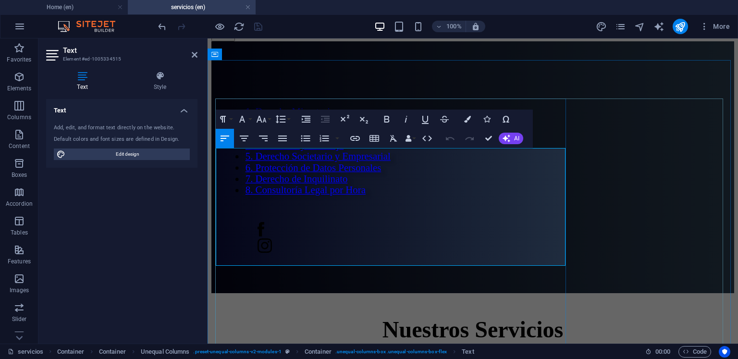
drag, startPoint x: 310, startPoint y: 249, endPoint x: 215, endPoint y: 153, distance: 134.9
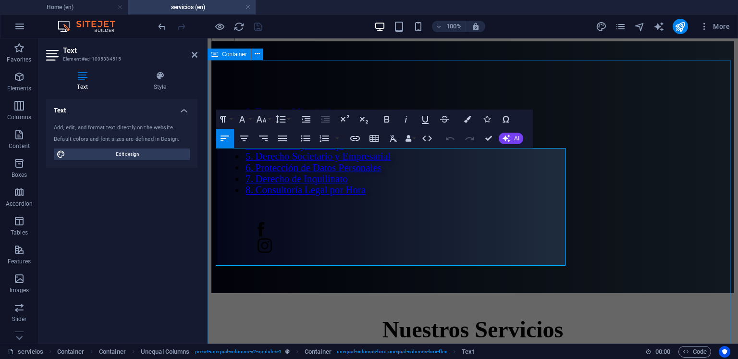
click at [466, 120] on icon "button" at bounding box center [467, 119] width 7 height 7
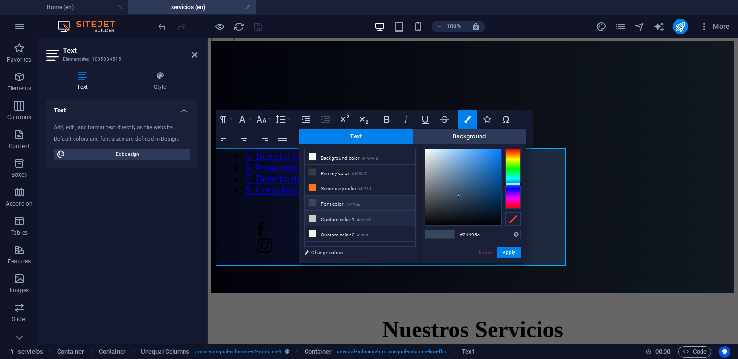
click at [377, 222] on li "Custom color 1 #cacccb" at bounding box center [360, 218] width 111 height 15
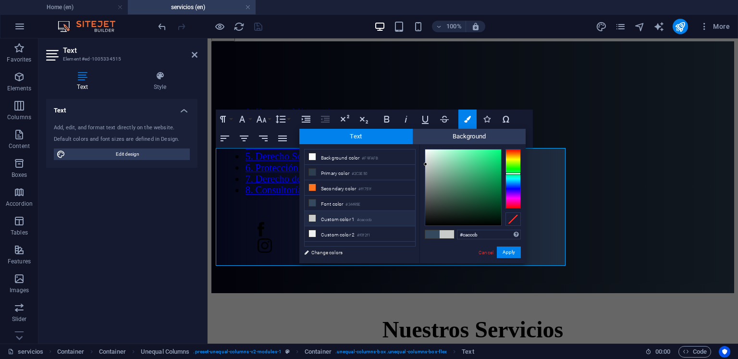
click at [437, 233] on div at bounding box center [439, 234] width 29 height 8
click at [436, 233] on span at bounding box center [432, 234] width 14 height 8
type input "#34495e"
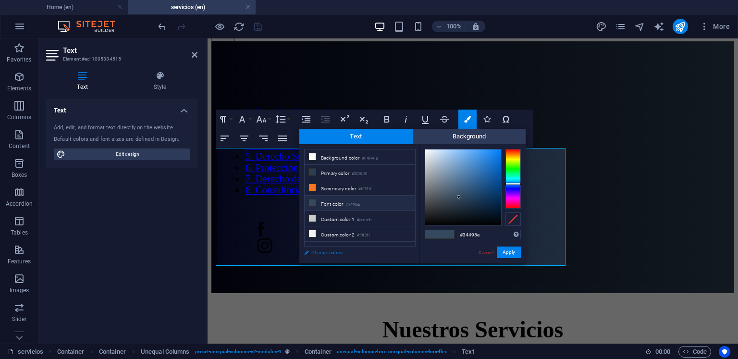
click at [329, 250] on link "Change colors" at bounding box center [355, 253] width 112 height 12
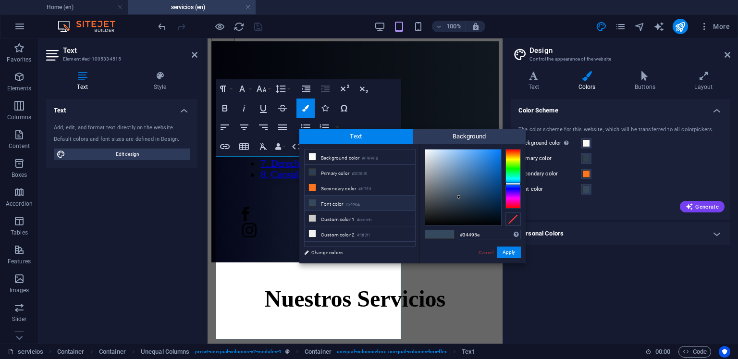
drag, startPoint x: 550, startPoint y: 264, endPoint x: 563, endPoint y: 242, distance: 26.3
click at [550, 264] on div "Color Scheme The color scheme for this website, which will be transferred to al…" at bounding box center [621, 217] width 220 height 237
click at [567, 237] on h4 "Personal Colors" at bounding box center [621, 233] width 220 height 23
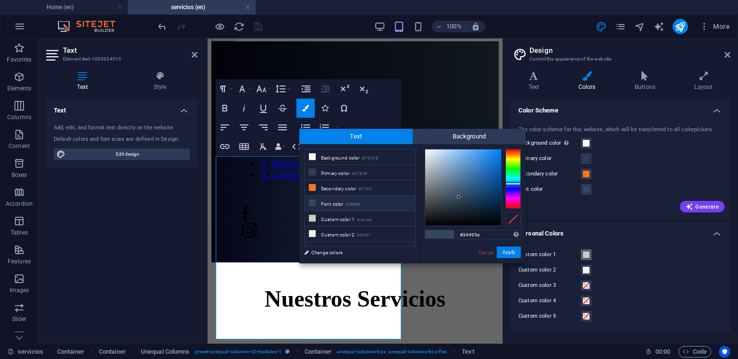
click at [586, 255] on span at bounding box center [587, 255] width 8 height 8
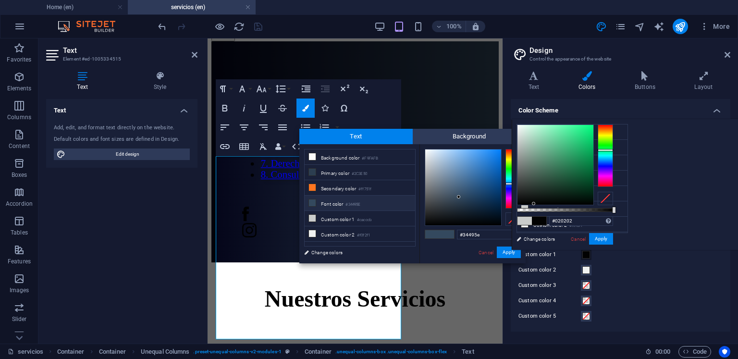
type input "#000000"
drag, startPoint x: 655, startPoint y: 196, endPoint x: 654, endPoint y: 204, distance: 8.2
click at [594, 204] on div at bounding box center [556, 165] width 76 height 80
click at [613, 238] on button "Apply" at bounding box center [601, 239] width 24 height 12
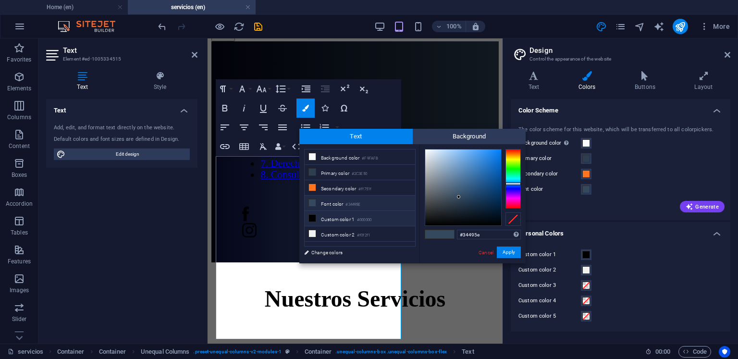
click at [381, 216] on li "Custom color 1 #000000" at bounding box center [360, 218] width 111 height 15
type input "#000000"
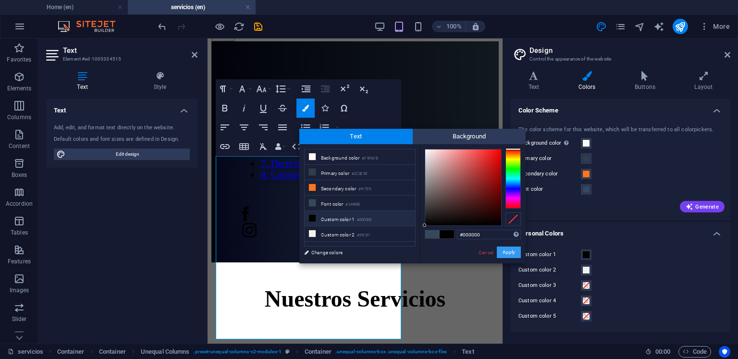
click at [510, 249] on button "Apply" at bounding box center [509, 253] width 24 height 12
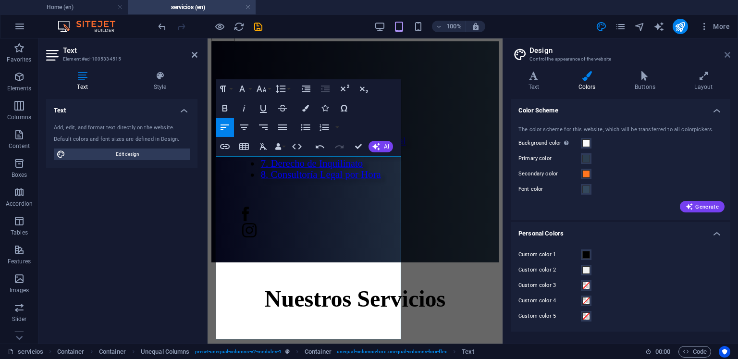
drag, startPoint x: 728, startPoint y: 57, endPoint x: 404, endPoint y: 73, distance: 324.3
click at [728, 57] on icon at bounding box center [728, 55] width 6 height 8
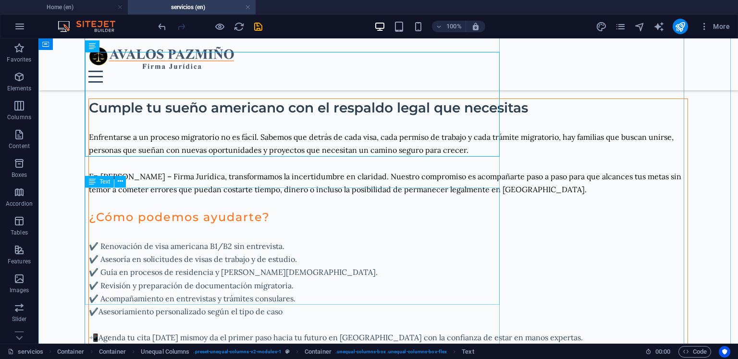
scroll to position [192, 0]
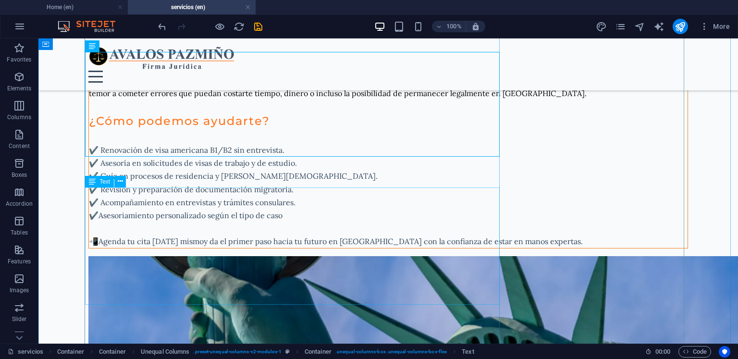
click at [261, 229] on div "✔️ Renovación de visa americana B1/B2 sin entrevista. ✔️ Asesoría en solicitude…" at bounding box center [388, 196] width 599 height 105
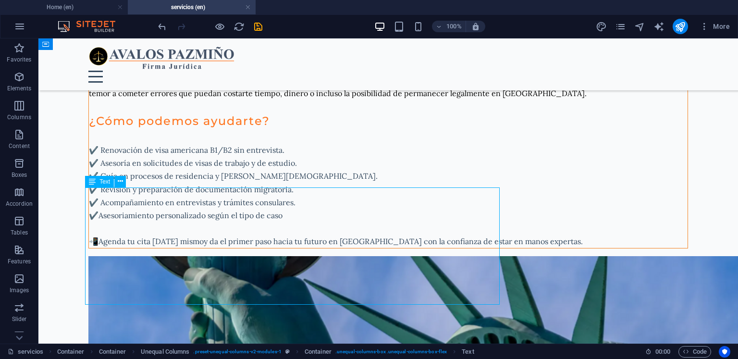
click at [285, 248] on div "✔️ Renovación de visa americana B1/B2 sin entrevista. ✔️ Asesoría en solicitude…" at bounding box center [388, 196] width 599 height 105
drag, startPoint x: 285, startPoint y: 260, endPoint x: 116, endPoint y: 260, distance: 169.2
click at [285, 248] on div "✔️ Renovación de visa americana B1/B2 sin entrevista. ✔️ Asesoría en solicitude…" at bounding box center [388, 196] width 599 height 105
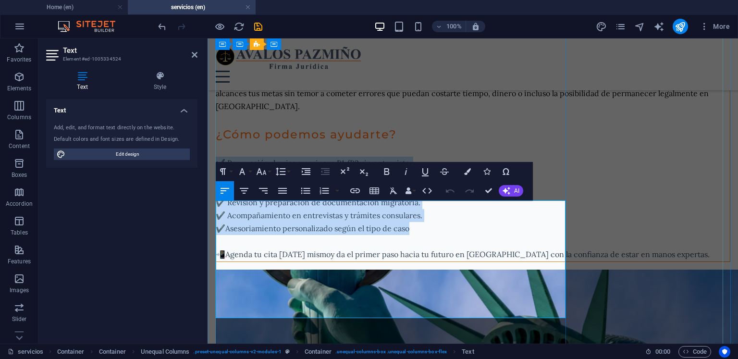
drag, startPoint x: 413, startPoint y: 273, endPoint x: 217, endPoint y: 210, distance: 206.0
click at [217, 210] on div "✔️ Renovación de visa americana B1/B2 sin entrevista. ✔️ Asesoría en solicitude…" at bounding box center [473, 209] width 514 height 105
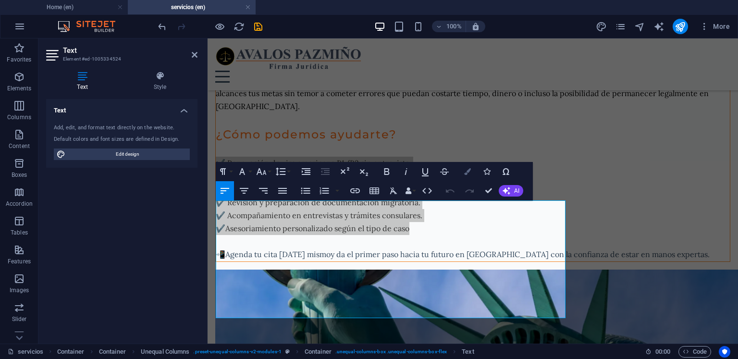
click at [468, 174] on icon "button" at bounding box center [467, 171] width 7 height 7
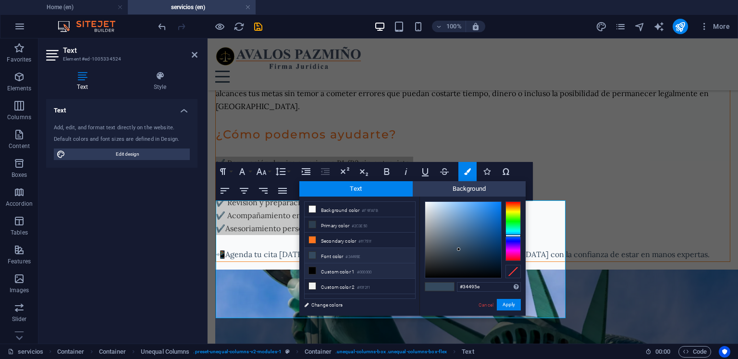
click at [393, 268] on li "Custom color 1 #000000" at bounding box center [360, 270] width 111 height 15
type input "#000000"
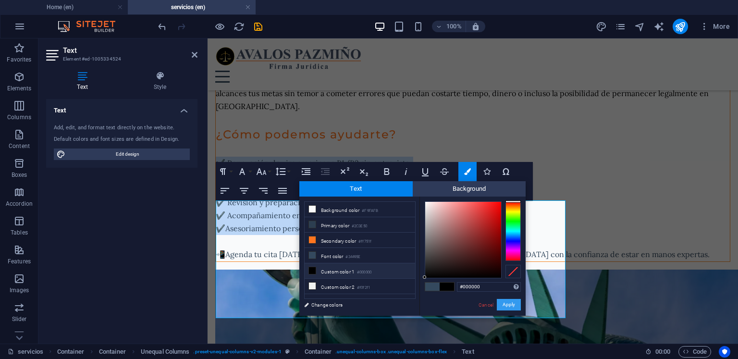
click at [509, 308] on button "Apply" at bounding box center [509, 305] width 24 height 12
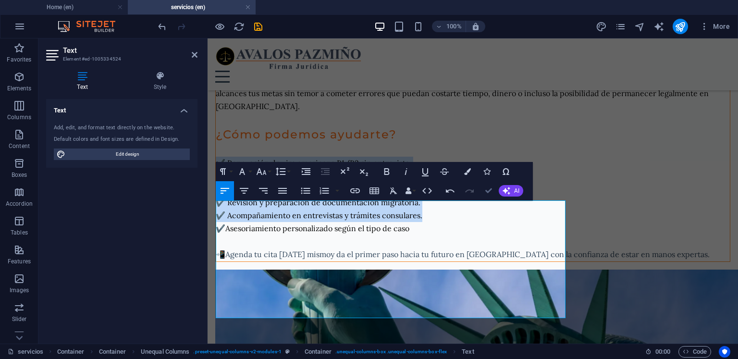
drag, startPoint x: 488, startPoint y: 185, endPoint x: 448, endPoint y: 147, distance: 55.1
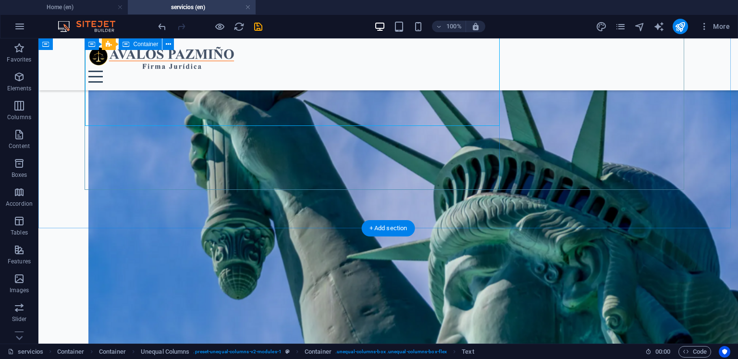
scroll to position [275, 0]
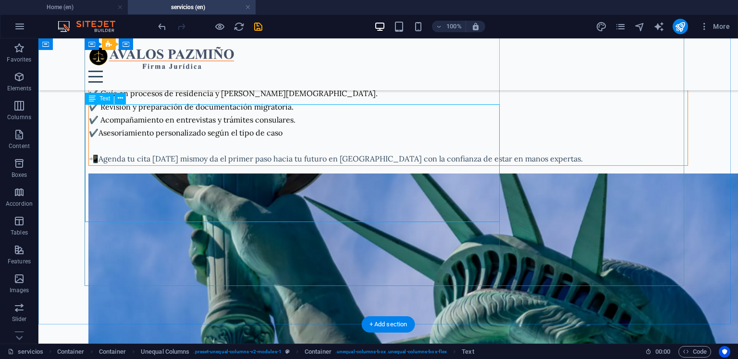
click at [153, 166] on div "✔️ Renovación de visa americana B1/B2 sin entrevista. ✔️ Asesoría en solicitude…" at bounding box center [388, 113] width 599 height 105
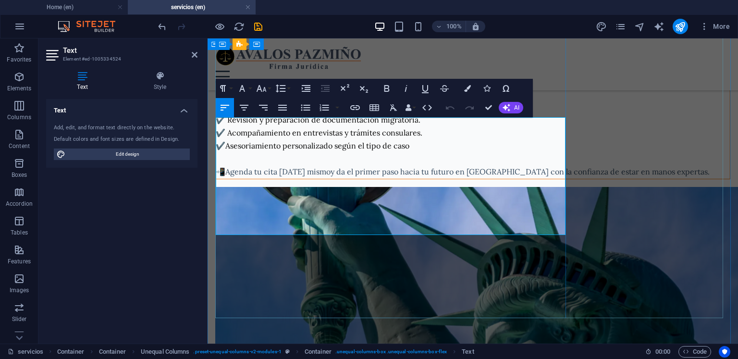
click at [350, 178] on p "📲 Agenda tu cita [DATE] mismo y da el primer paso hacia tu futuro en [GEOGRAPHI…" at bounding box center [473, 171] width 514 height 13
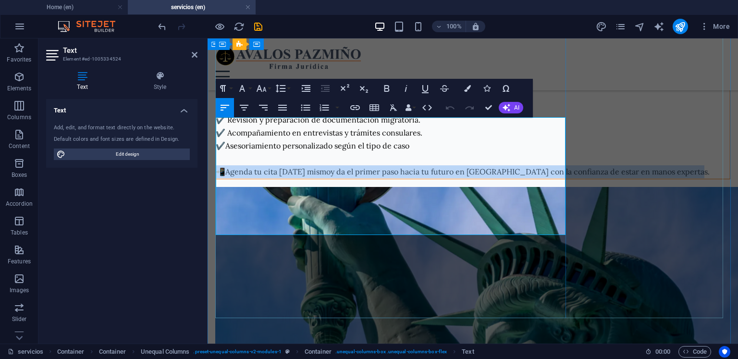
drag, startPoint x: 356, startPoint y: 229, endPoint x: 219, endPoint y: 216, distance: 138.0
click at [219, 178] on p "📲 Agenda tu cita [DATE] mismo y da el primer paso hacia tu futuro en [GEOGRAPHI…" at bounding box center [473, 171] width 514 height 13
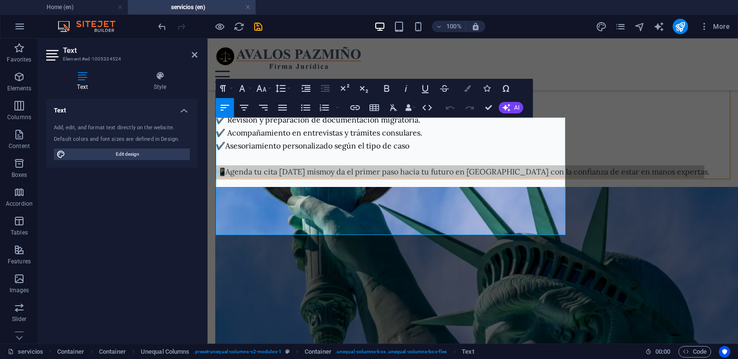
click at [473, 89] on button "Colors" at bounding box center [468, 88] width 18 height 19
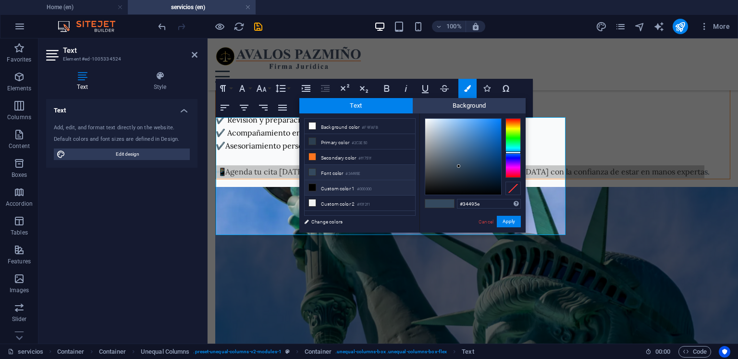
click at [359, 186] on small "#000000" at bounding box center [364, 189] width 14 height 7
type input "#000000"
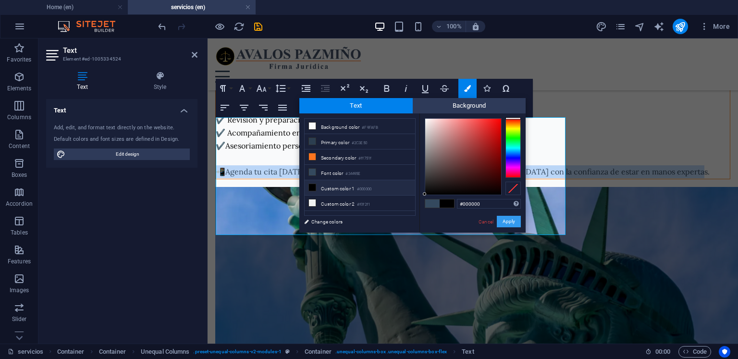
click at [510, 222] on button "Apply" at bounding box center [509, 222] width 24 height 12
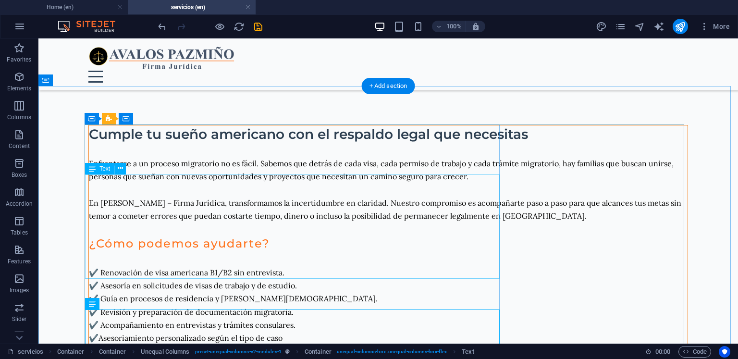
scroll to position [166, 0]
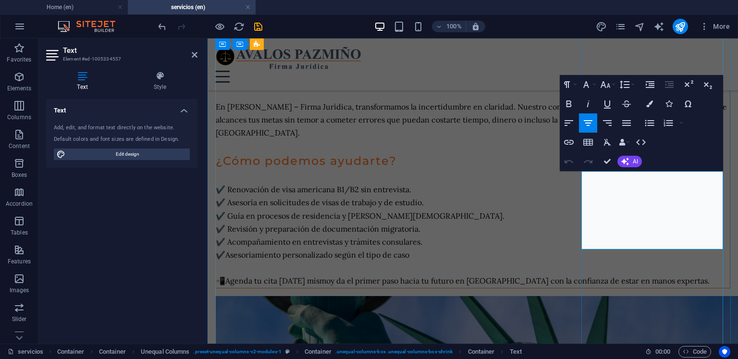
click at [650, 108] on button "Colors" at bounding box center [650, 103] width 18 height 19
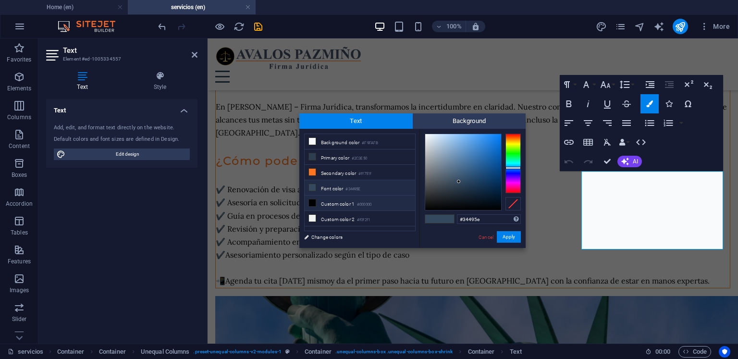
click at [364, 202] on small "#000000" at bounding box center [364, 204] width 14 height 7
type input "#000000"
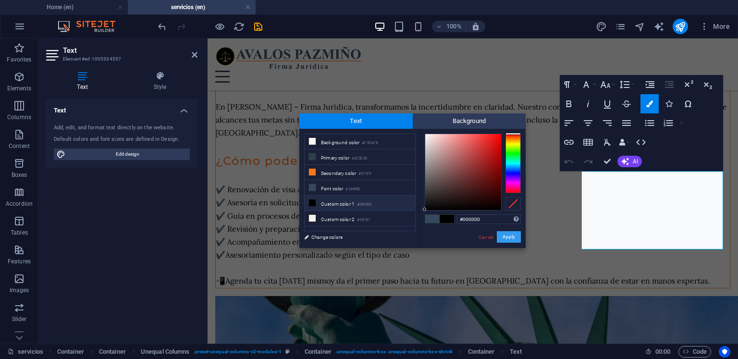
drag, startPoint x: 506, startPoint y: 235, endPoint x: 296, endPoint y: 195, distance: 213.3
click at [506, 235] on button "Apply" at bounding box center [509, 237] width 24 height 12
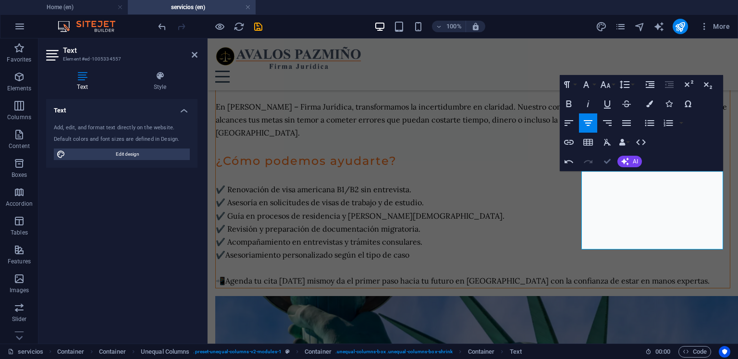
drag, startPoint x: 606, startPoint y: 163, endPoint x: 567, endPoint y: 124, distance: 55.1
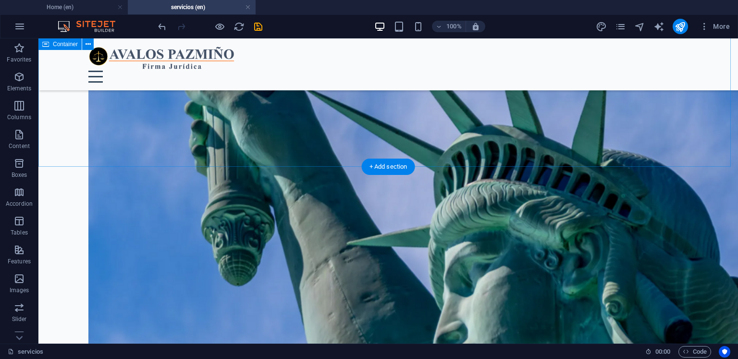
scroll to position [481, 0]
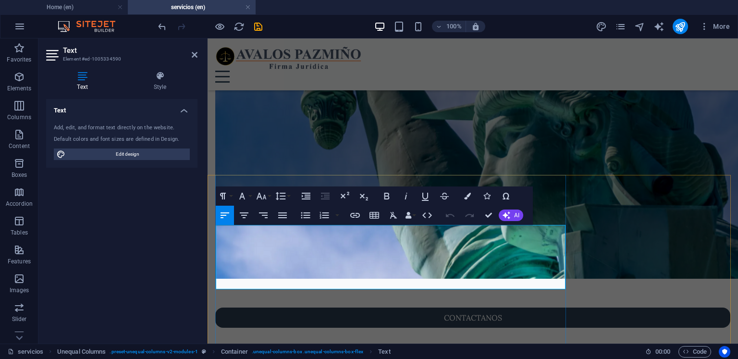
click at [469, 201] on button "Colors" at bounding box center [468, 195] width 18 height 19
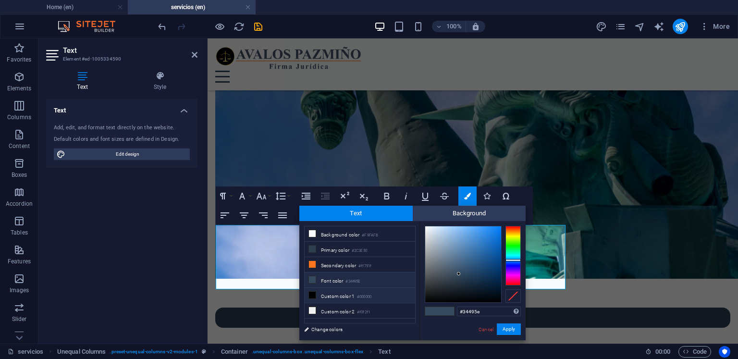
click at [383, 298] on li "Custom color 1 #000000" at bounding box center [360, 295] width 111 height 15
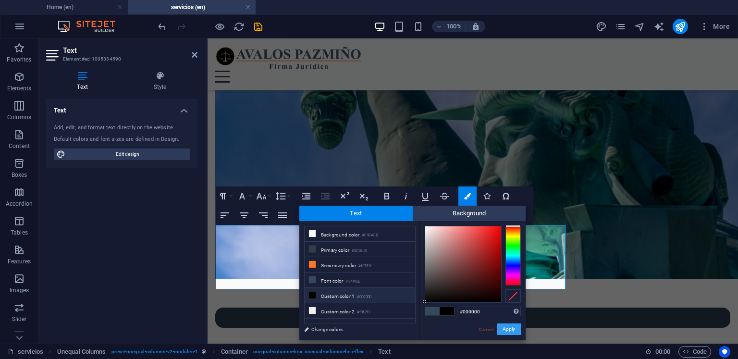
click at [508, 326] on button "Apply" at bounding box center [509, 329] width 24 height 12
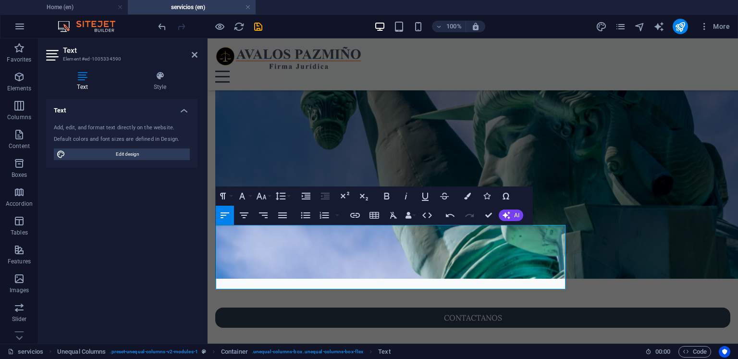
drag, startPoint x: 475, startPoint y: 274, endPoint x: 294, endPoint y: 225, distance: 187.7
click at [464, 195] on icon "button" at bounding box center [467, 196] width 7 height 7
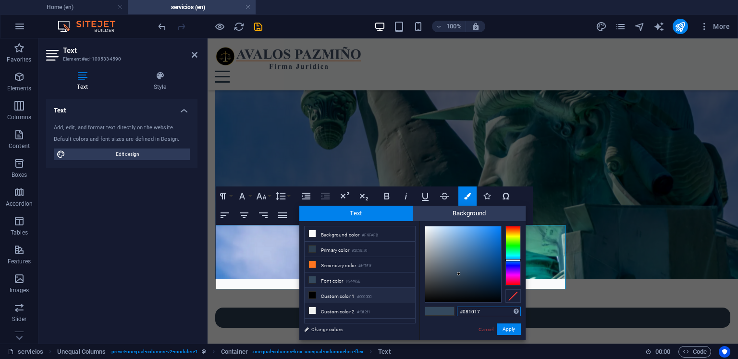
drag, startPoint x: 474, startPoint y: 295, endPoint x: 489, endPoint y: 310, distance: 21.1
click at [475, 295] on div at bounding box center [463, 264] width 76 height 76
click at [345, 294] on li "Custom color 1 #000000" at bounding box center [360, 295] width 111 height 15
type input "#000000"
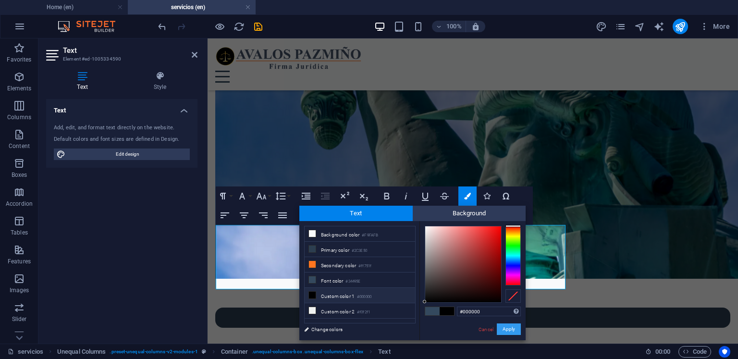
click at [506, 330] on button "Apply" at bounding box center [509, 329] width 24 height 12
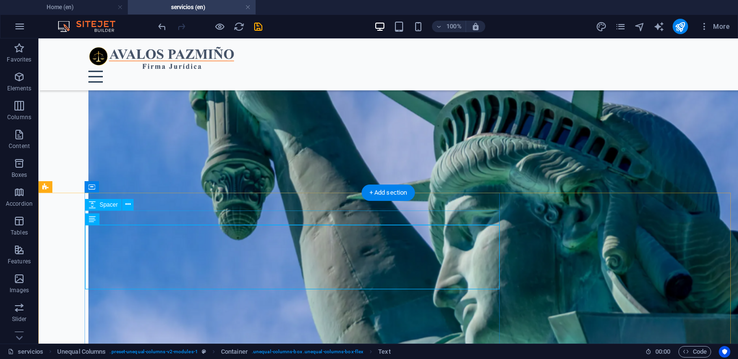
scroll to position [527, 0]
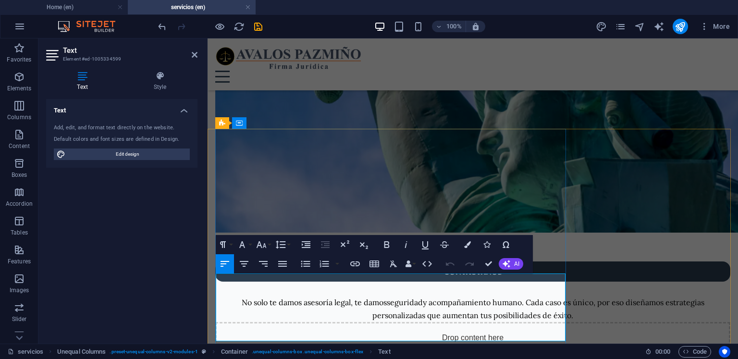
scroll to position [575, 0]
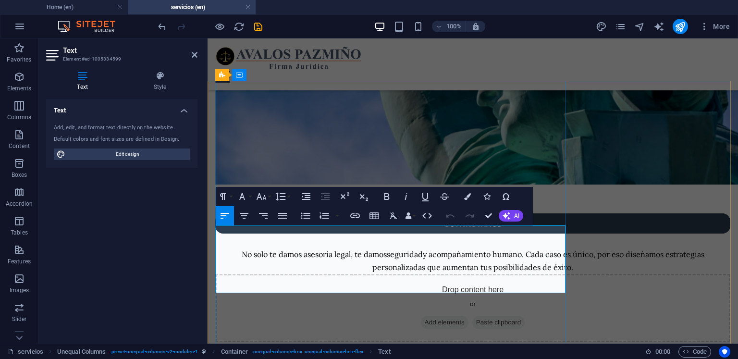
drag, startPoint x: 471, startPoint y: 287, endPoint x: 164, endPoint y: 201, distance: 318.9
click at [479, 198] on button "Icons" at bounding box center [487, 196] width 18 height 19
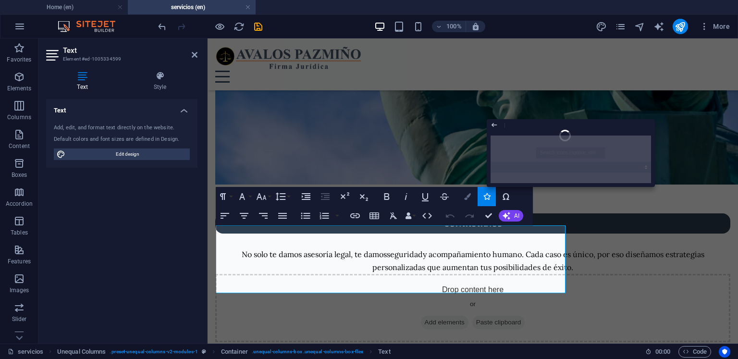
click at [471, 197] on button "Colors" at bounding box center [468, 196] width 18 height 19
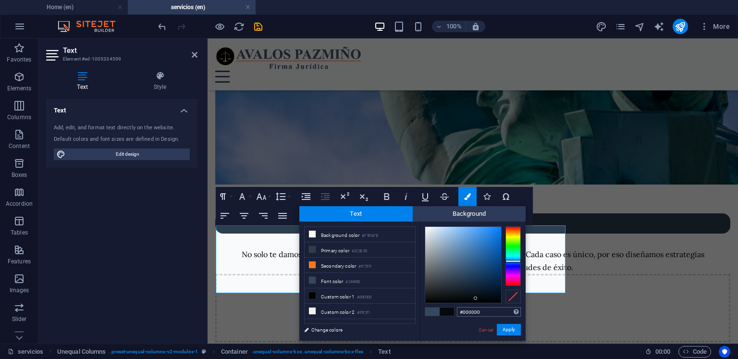
drag, startPoint x: 468, startPoint y: 285, endPoint x: 496, endPoint y: 309, distance: 36.4
click at [484, 309] on div "#000000 Supported formats #0852ed rgb(8, 82, 237) rgba(8, 82, 237, 90%) hsv(221…" at bounding box center [473, 351] width 106 height 259
click at [509, 326] on button "Apply" at bounding box center [509, 330] width 24 height 12
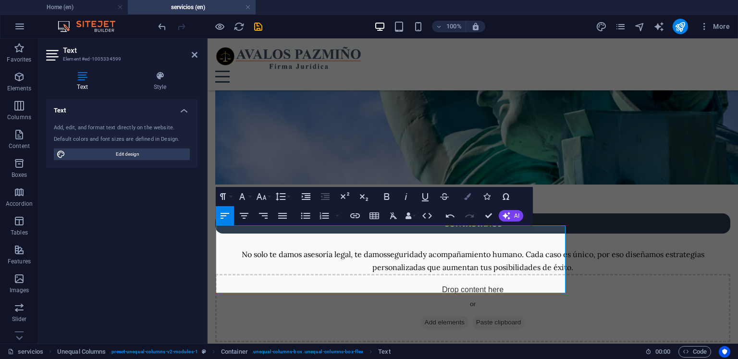
click at [463, 200] on button "Colors" at bounding box center [468, 196] width 18 height 19
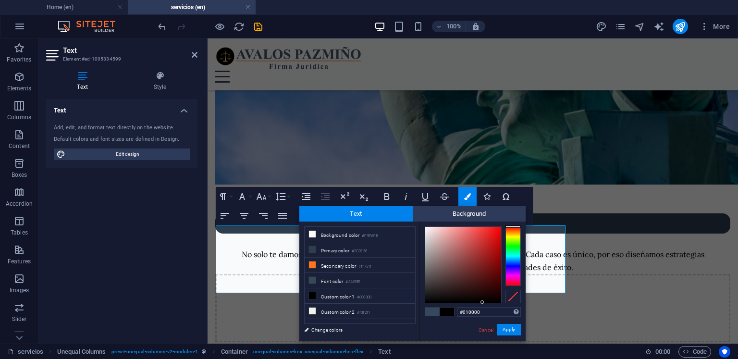
click at [483, 302] on div at bounding box center [482, 301] width 3 height 3
click at [378, 297] on li "Custom color 1 #000000" at bounding box center [360, 295] width 111 height 15
type input "#000000"
click at [505, 331] on button "Apply" at bounding box center [509, 330] width 24 height 12
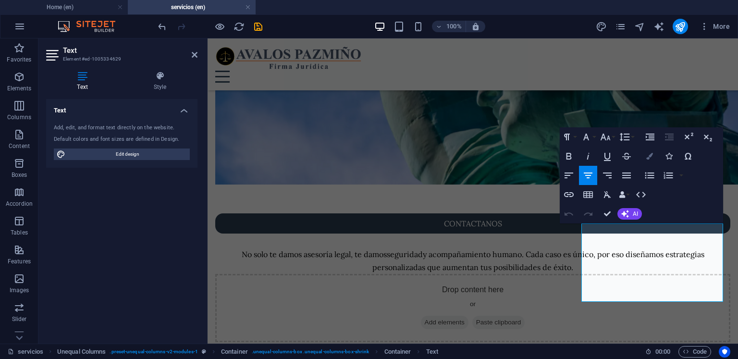
click at [648, 159] on icon "button" at bounding box center [649, 156] width 7 height 7
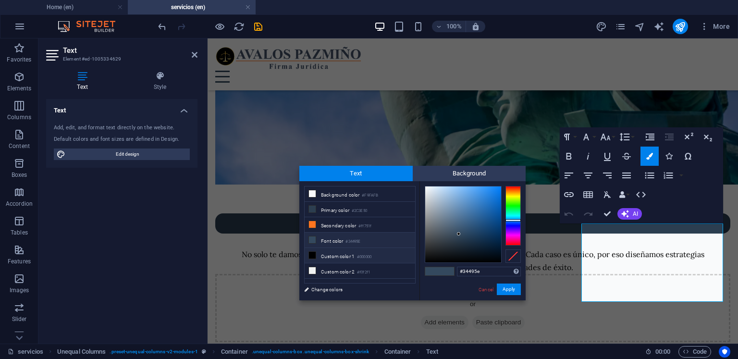
click at [393, 258] on li "Custom color 1 #000000" at bounding box center [360, 255] width 111 height 15
type input "#000000"
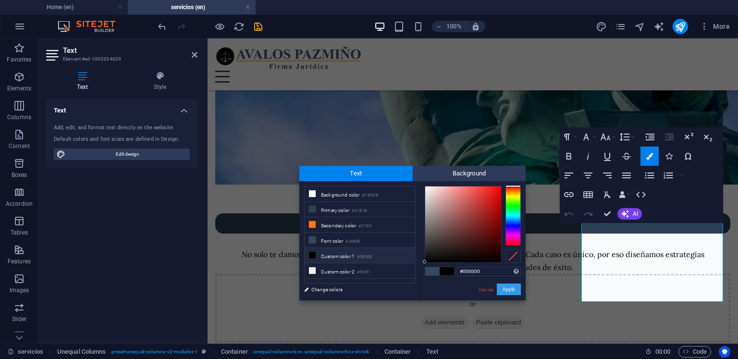
click at [507, 285] on button "Apply" at bounding box center [509, 290] width 24 height 12
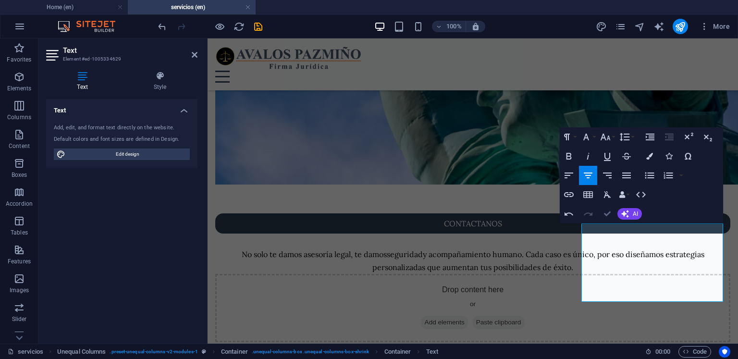
drag, startPoint x: 606, startPoint y: 212, endPoint x: 563, endPoint y: 174, distance: 57.5
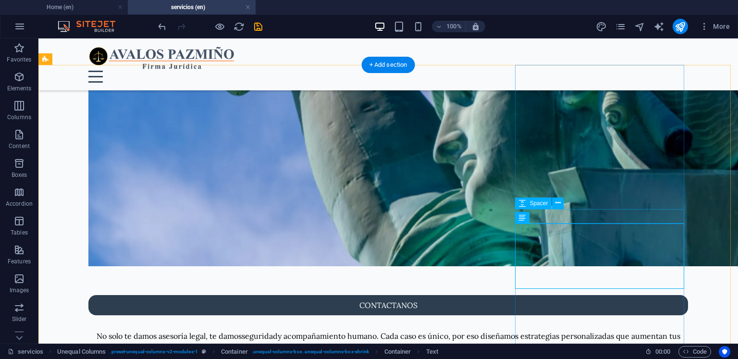
scroll to position [559, 0]
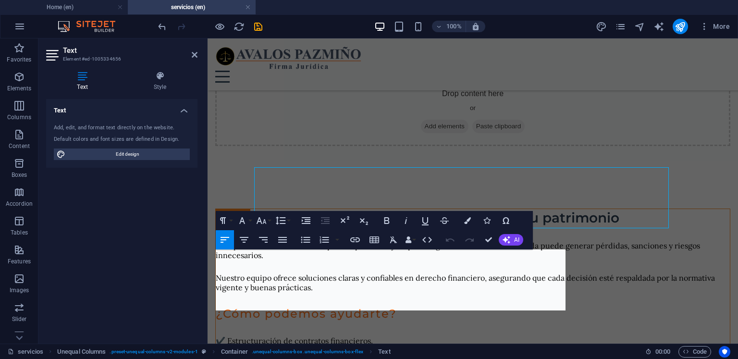
scroll to position [879, 0]
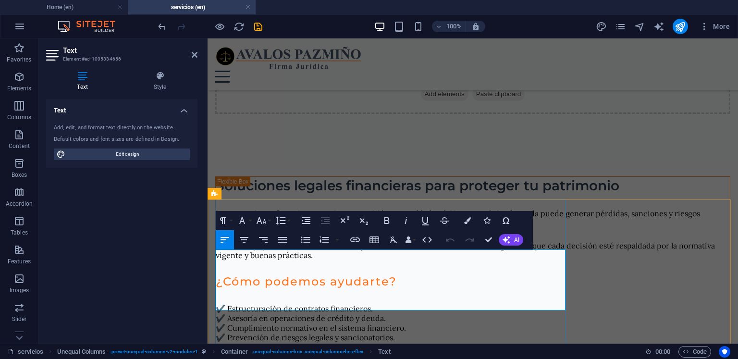
drag, startPoint x: 457, startPoint y: 295, endPoint x: 178, endPoint y: 242, distance: 283.4
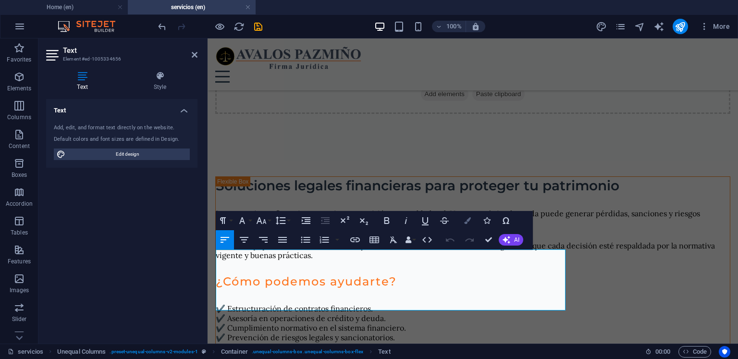
click at [468, 223] on icon "button" at bounding box center [467, 220] width 7 height 7
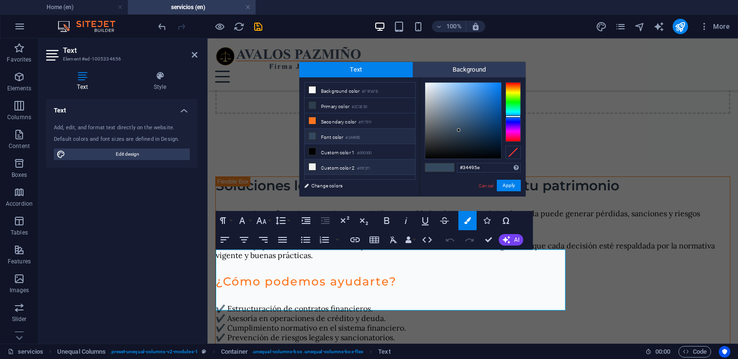
click at [375, 160] on li "Custom color 2 #f0f2f1" at bounding box center [360, 167] width 111 height 15
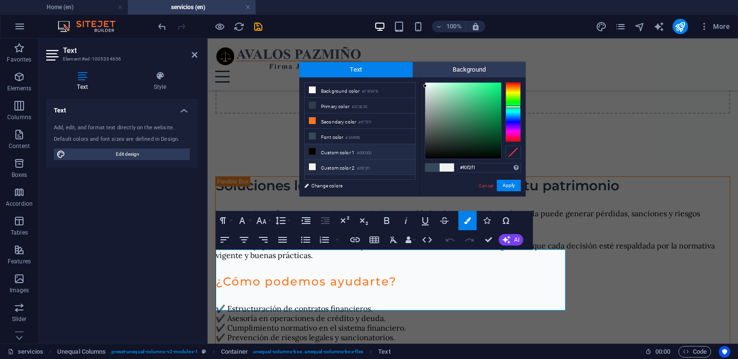
click at [387, 150] on li "Custom color 1 #000000" at bounding box center [360, 151] width 111 height 15
type input "#000000"
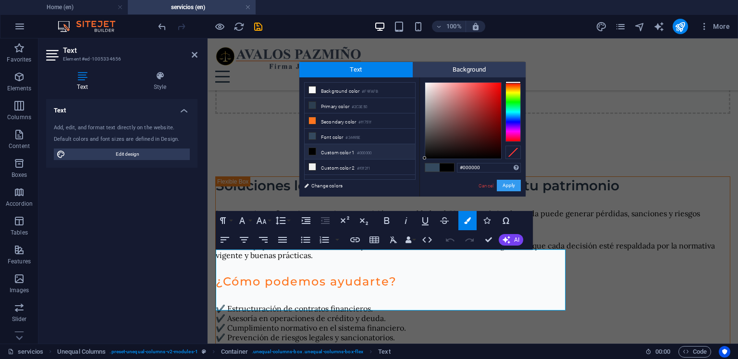
click at [503, 183] on button "Apply" at bounding box center [509, 186] width 24 height 12
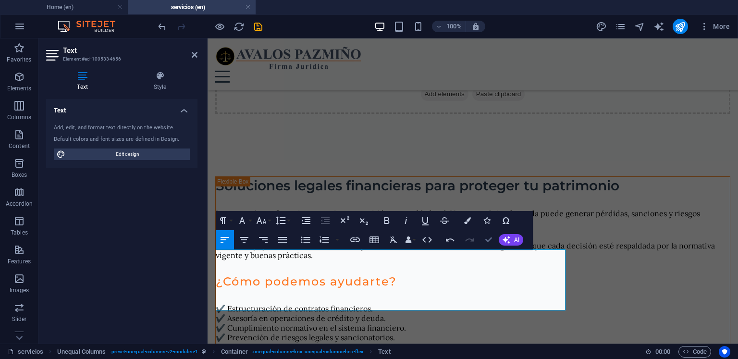
drag, startPoint x: 488, startPoint y: 241, endPoint x: 447, endPoint y: 202, distance: 56.8
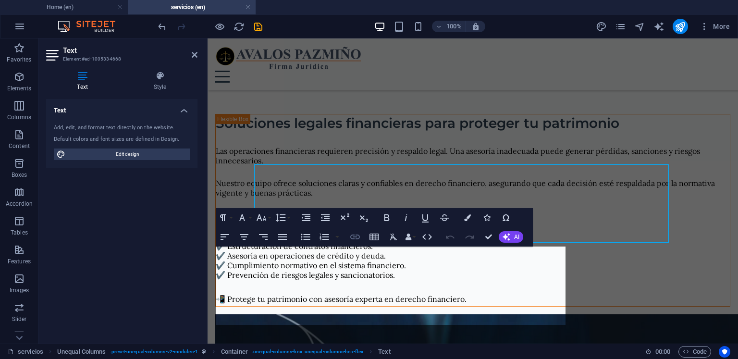
scroll to position [974, 0]
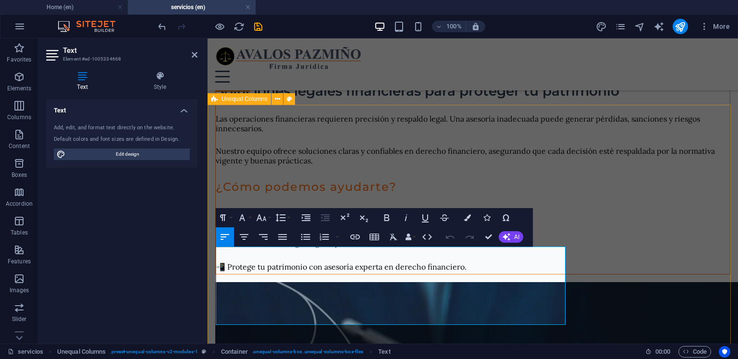
drag, startPoint x: 544, startPoint y: 318, endPoint x: 211, endPoint y: 239, distance: 341.9
click at [467, 220] on icon "button" at bounding box center [467, 217] width 7 height 7
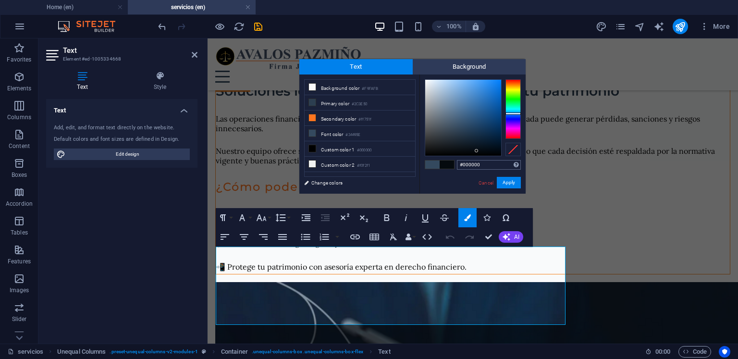
drag, startPoint x: 477, startPoint y: 151, endPoint x: 481, endPoint y: 161, distance: 10.4
click at [481, 161] on div "#000000 Supported formats #0852ed rgb(8, 82, 237) rgba(8, 82, 237, 90%) hsv(221…" at bounding box center [473, 203] width 106 height 259
click at [496, 155] on div at bounding box center [494, 154] width 3 height 3
click at [360, 151] on li "Custom color 1 #000000" at bounding box center [360, 148] width 111 height 15
type input "#000000"
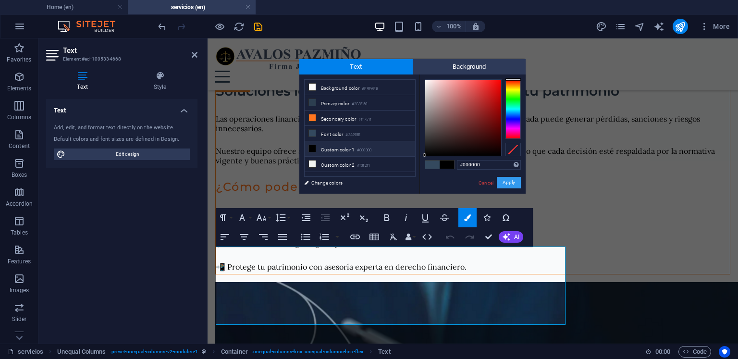
click at [501, 185] on button "Apply" at bounding box center [509, 183] width 24 height 12
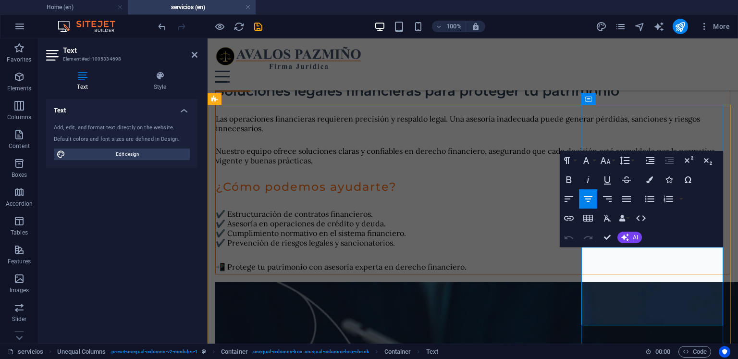
click at [648, 180] on icon "button" at bounding box center [649, 179] width 7 height 7
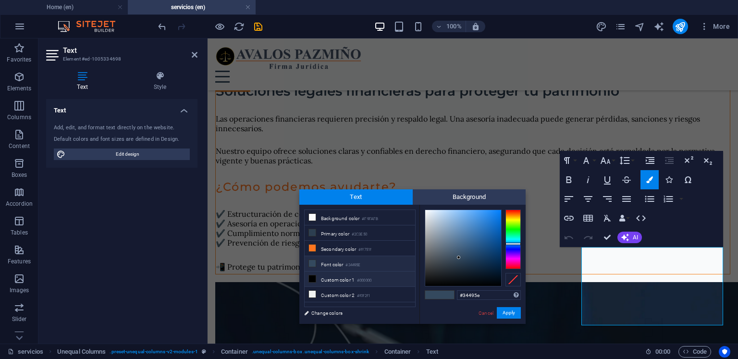
click at [367, 277] on small "#000000" at bounding box center [364, 280] width 14 height 7
type input "#000000"
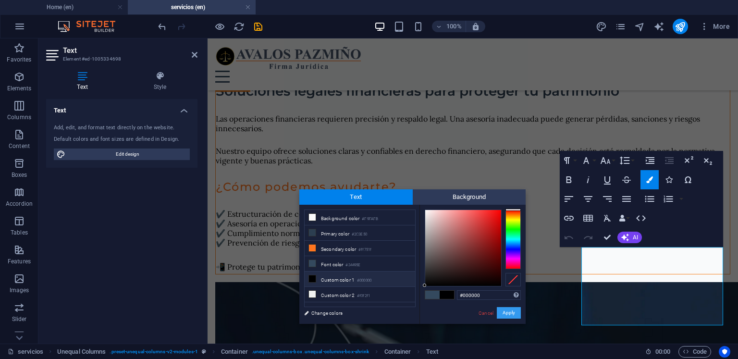
drag, startPoint x: 512, startPoint y: 310, endPoint x: 302, endPoint y: 246, distance: 220.3
click at [512, 310] on button "Apply" at bounding box center [509, 313] width 24 height 12
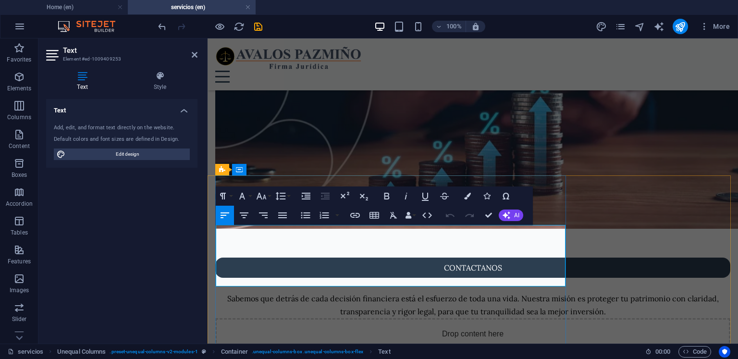
drag, startPoint x: 504, startPoint y: 267, endPoint x: 181, endPoint y: 198, distance: 330.8
drag, startPoint x: 469, startPoint y: 200, endPoint x: 452, endPoint y: 203, distance: 17.1
click at [469, 200] on button "Colors" at bounding box center [468, 195] width 18 height 19
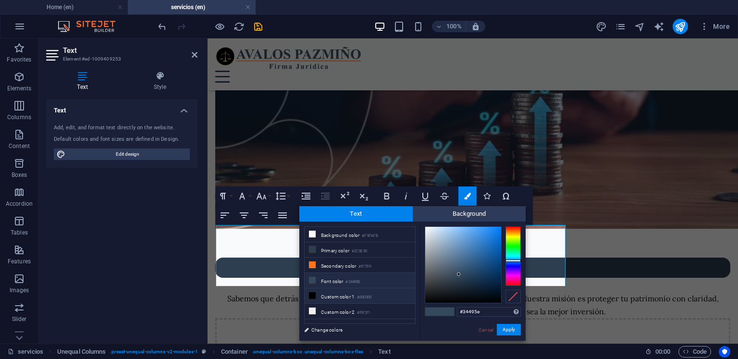
click at [373, 289] on li "Custom color 1 #000000" at bounding box center [360, 295] width 111 height 15
type input "#000000"
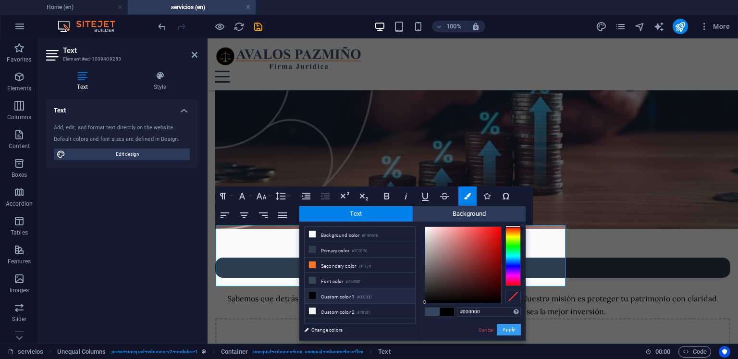
click at [504, 329] on button "Apply" at bounding box center [509, 330] width 24 height 12
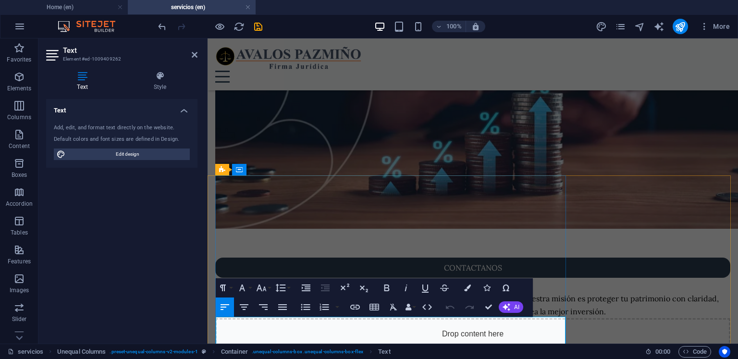
scroll to position [1422, 0]
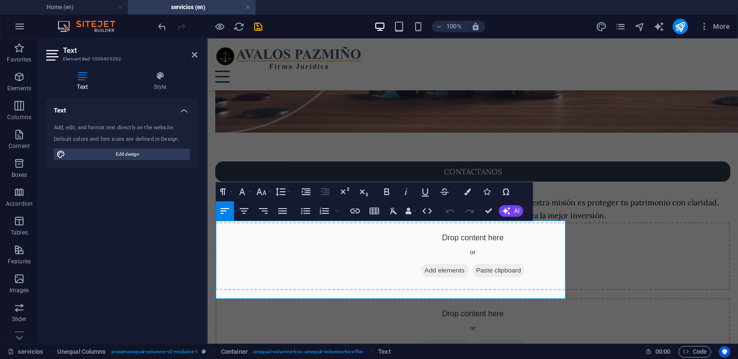
drag, startPoint x: 464, startPoint y: 293, endPoint x: 206, endPoint y: 215, distance: 270.1
click at [471, 193] on button "Colors" at bounding box center [468, 191] width 18 height 19
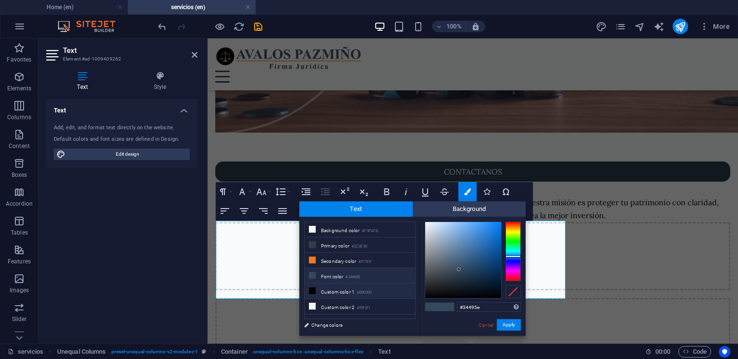
click at [377, 289] on li "Custom color 1 #000000" at bounding box center [360, 291] width 111 height 15
type input "#000000"
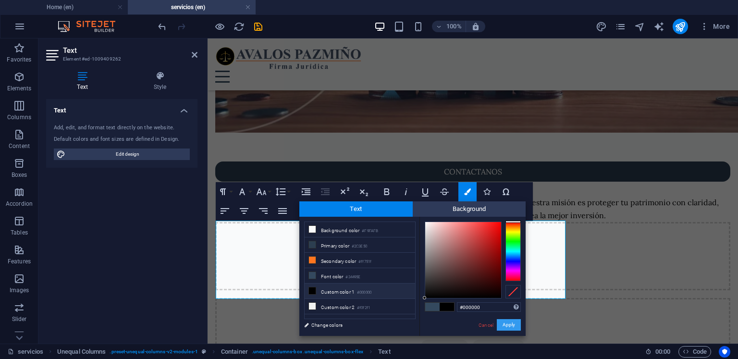
click at [508, 325] on button "Apply" at bounding box center [509, 325] width 24 height 12
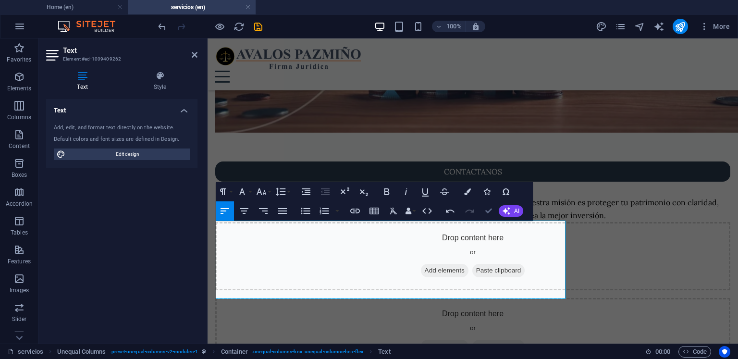
drag, startPoint x: 487, startPoint y: 210, endPoint x: 489, endPoint y: 184, distance: 26.1
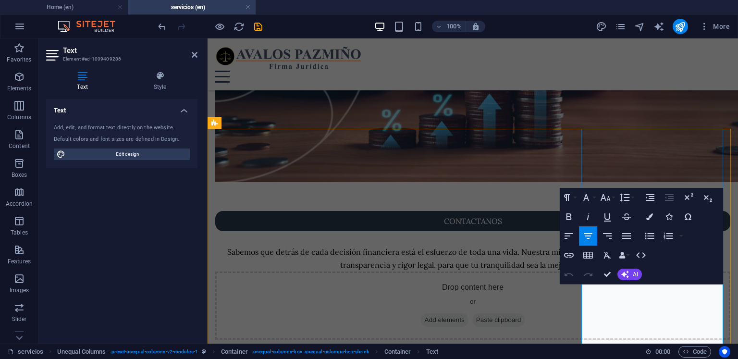
click at [651, 223] on button "Colors" at bounding box center [650, 216] width 18 height 19
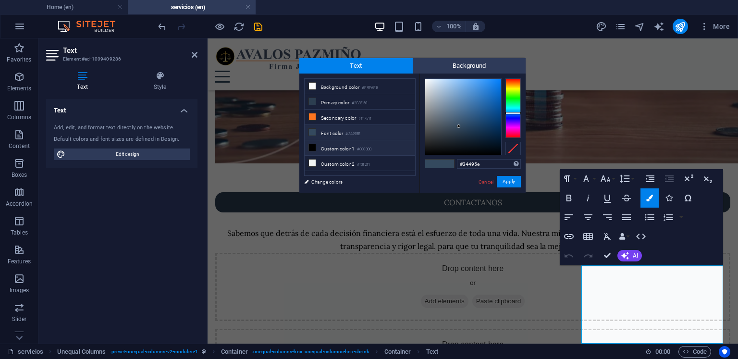
click at [383, 148] on li "Custom color 1 #000000" at bounding box center [360, 147] width 111 height 15
type input "#000000"
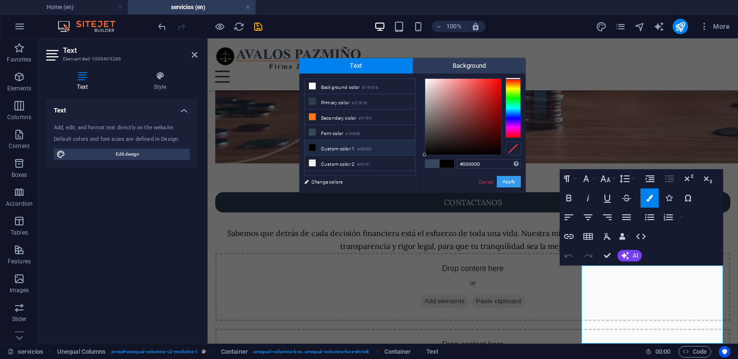
click at [500, 180] on button "Apply" at bounding box center [509, 182] width 24 height 12
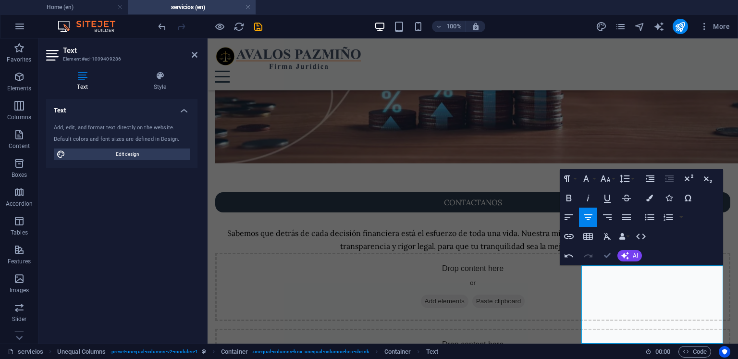
drag, startPoint x: 606, startPoint y: 255, endPoint x: 558, endPoint y: 224, distance: 57.1
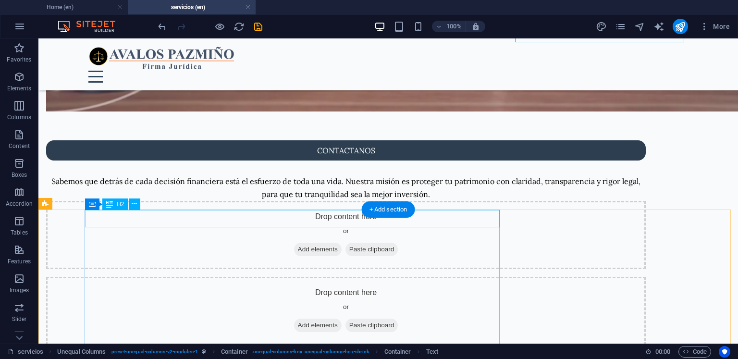
scroll to position [1649, 0]
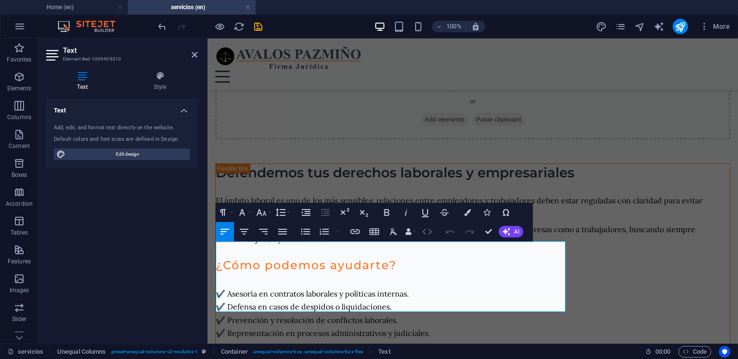
scroll to position [1745, 0]
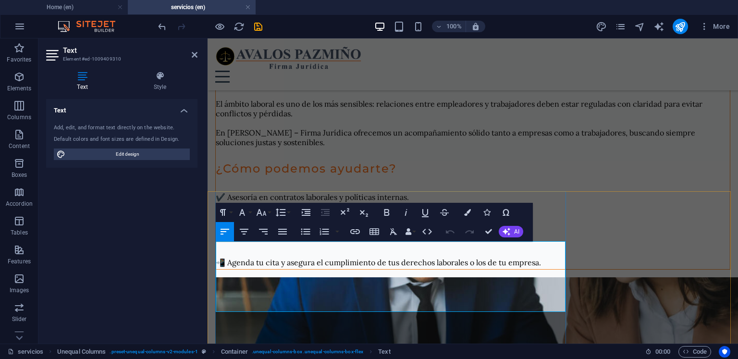
drag, startPoint x: 400, startPoint y: 297, endPoint x: 450, endPoint y: 262, distance: 61.2
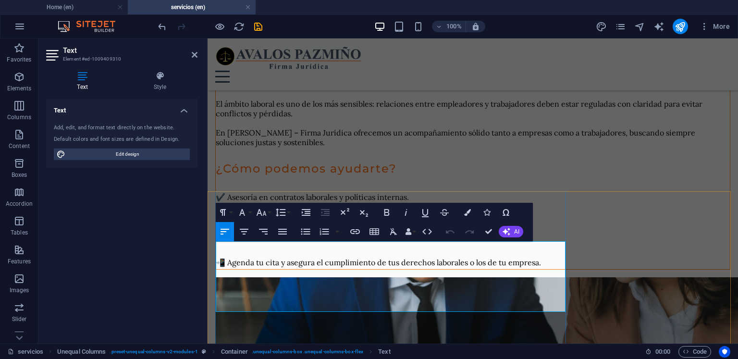
click at [471, 213] on button "Colors" at bounding box center [468, 212] width 18 height 19
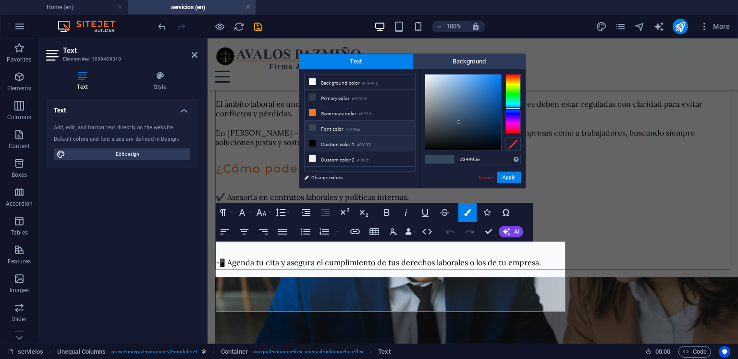
click at [388, 142] on li "Custom color 1 #000000" at bounding box center [360, 143] width 111 height 15
type input "#000000"
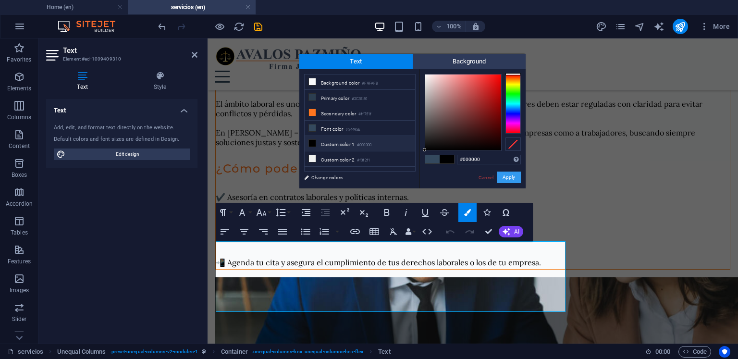
click at [512, 177] on button "Apply" at bounding box center [509, 178] width 24 height 12
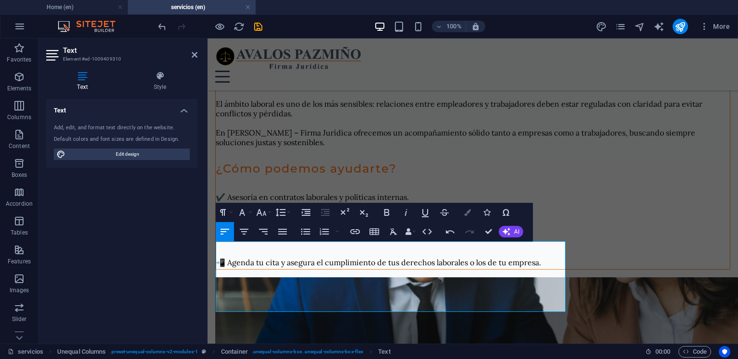
click at [470, 217] on button "Colors" at bounding box center [468, 212] width 18 height 19
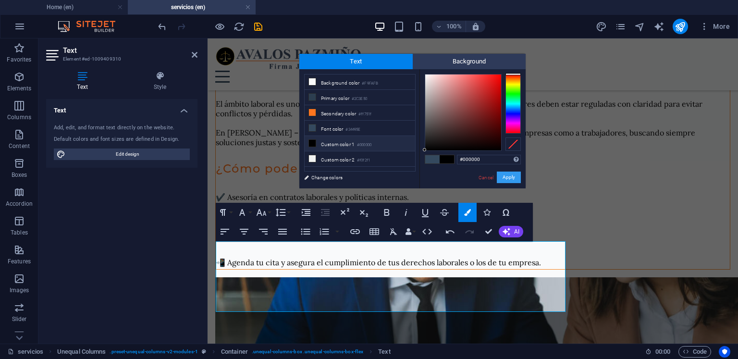
click at [509, 175] on button "Apply" at bounding box center [509, 178] width 24 height 12
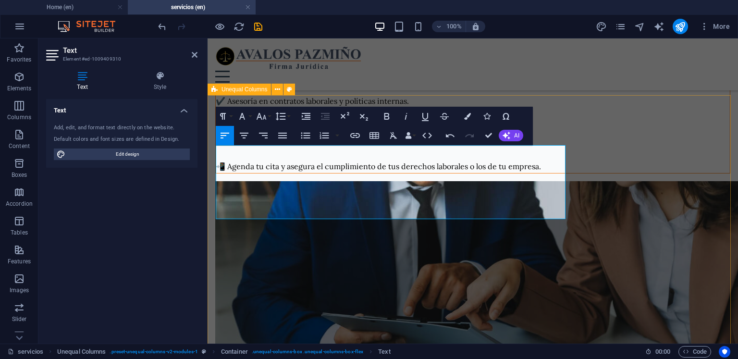
scroll to position [1889, 0]
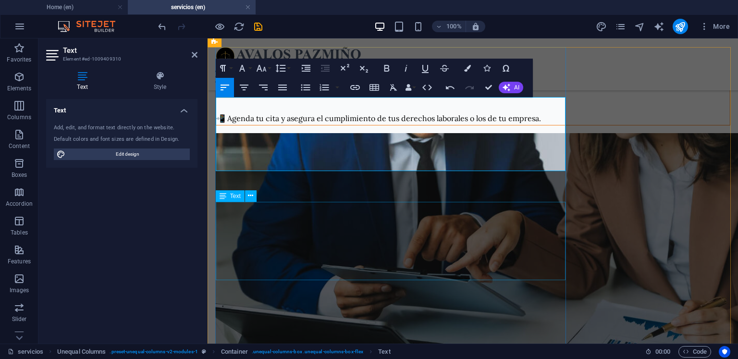
drag, startPoint x: 549, startPoint y: 245, endPoint x: 713, endPoint y: 246, distance: 163.4
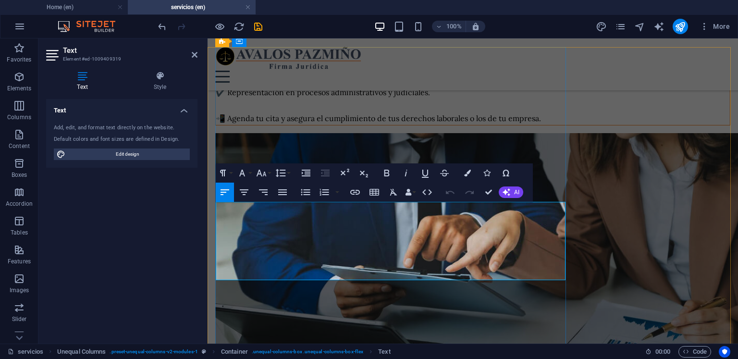
drag, startPoint x: 521, startPoint y: 273, endPoint x: 220, endPoint y: 208, distance: 308.3
click at [472, 176] on button "Colors" at bounding box center [468, 172] width 18 height 19
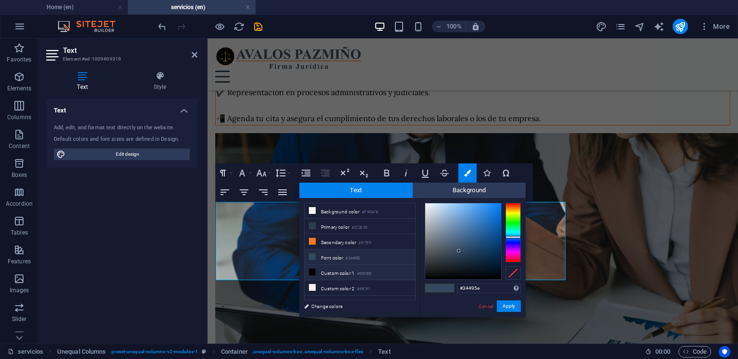
click at [389, 271] on li "Custom color 1 #000000" at bounding box center [360, 272] width 111 height 15
type input "#000000"
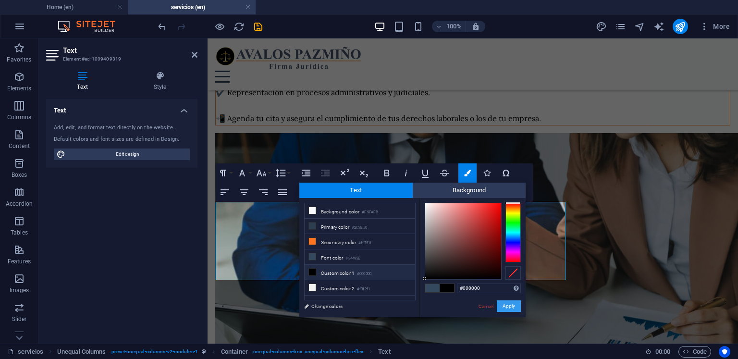
click at [504, 302] on button "Apply" at bounding box center [509, 306] width 24 height 12
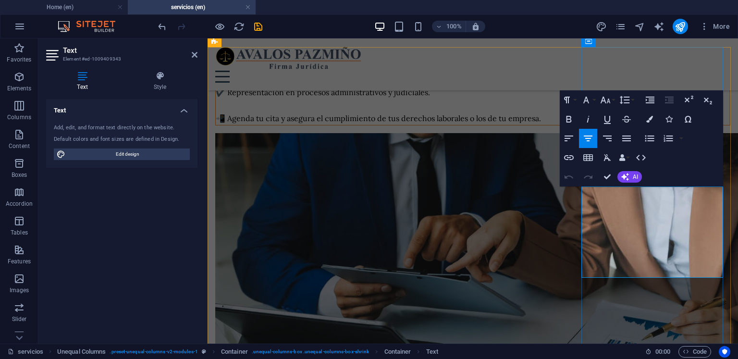
click at [649, 121] on icon "button" at bounding box center [649, 119] width 7 height 7
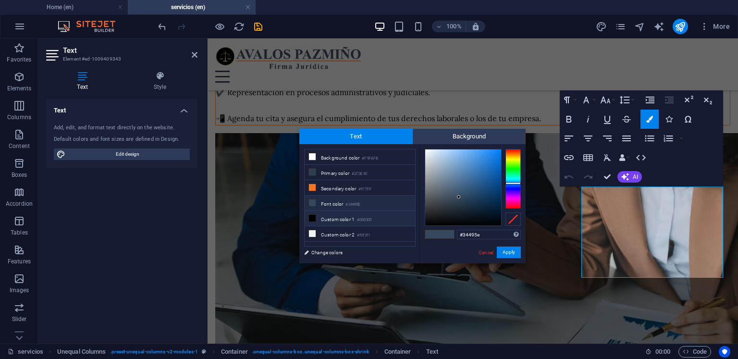
click at [372, 217] on small "#000000" at bounding box center [364, 220] width 14 height 7
type input "#000000"
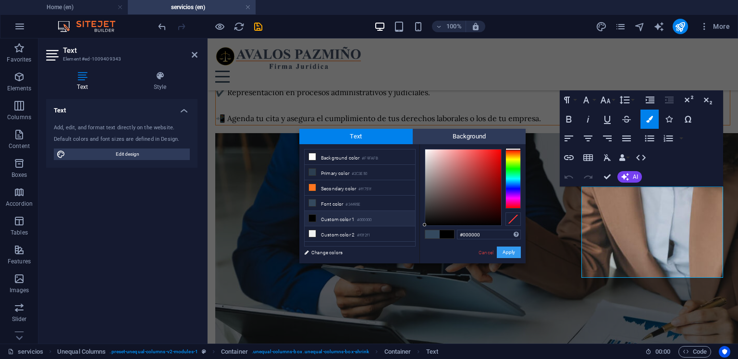
click at [515, 249] on button "Apply" at bounding box center [509, 253] width 24 height 12
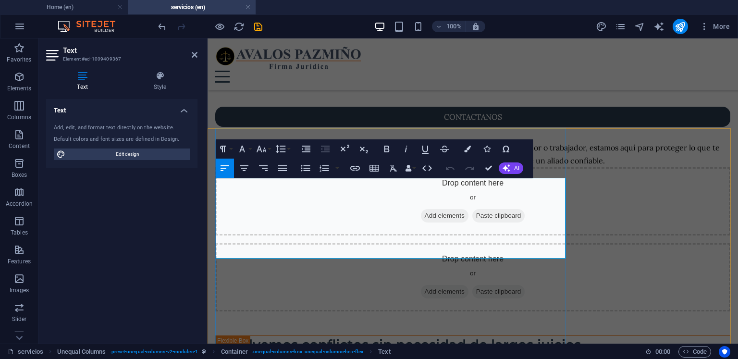
drag, startPoint x: 446, startPoint y: 232, endPoint x: 210, endPoint y: 186, distance: 240.3
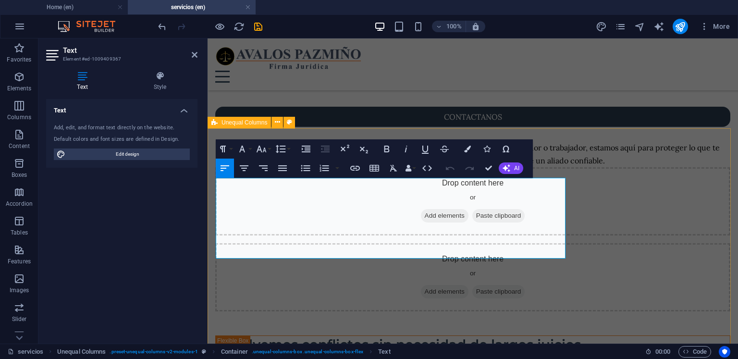
click at [469, 155] on button "Colors" at bounding box center [468, 148] width 18 height 19
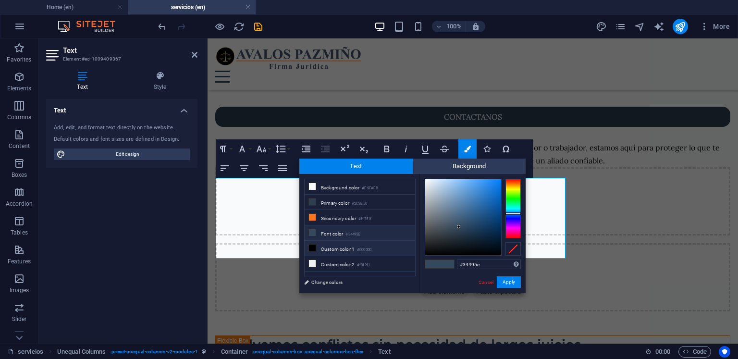
click at [389, 248] on li "Custom color 1 #000000" at bounding box center [360, 248] width 111 height 15
type input "#000000"
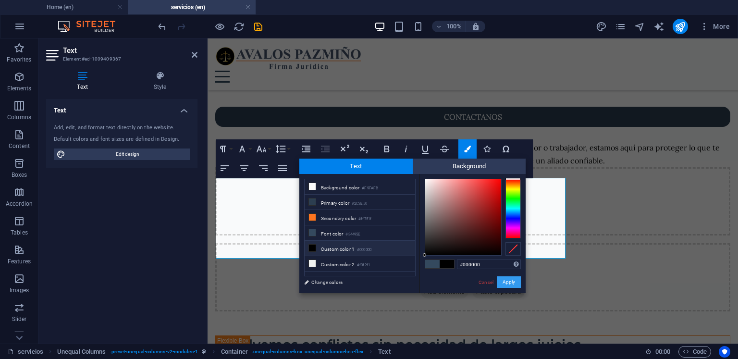
click at [500, 280] on button "Apply" at bounding box center [509, 282] width 24 height 12
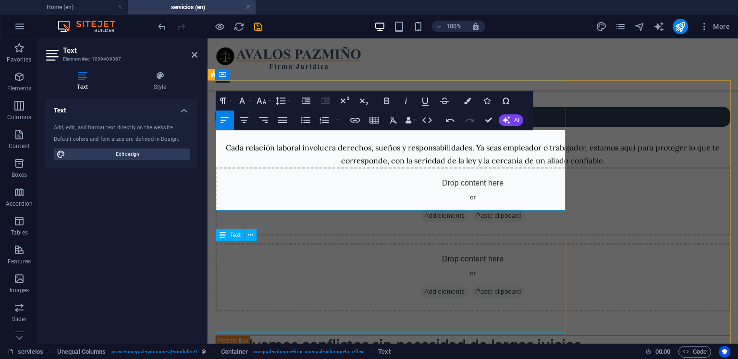
scroll to position [2337, 0]
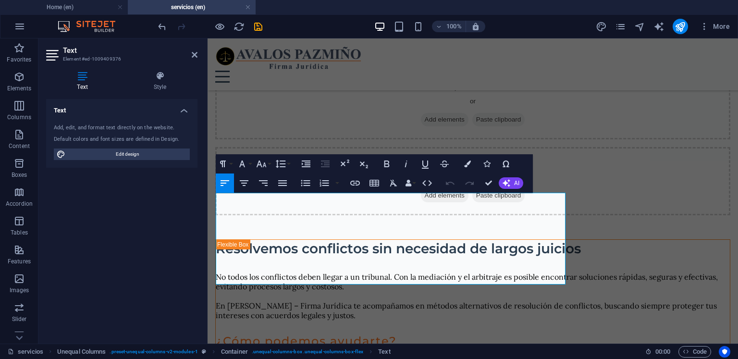
drag, startPoint x: 299, startPoint y: 273, endPoint x: 200, endPoint y: 191, distance: 128.6
click at [469, 163] on icon "button" at bounding box center [467, 164] width 7 height 7
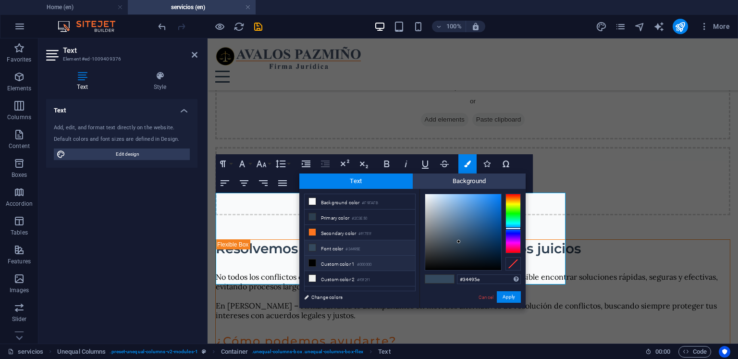
click at [390, 262] on li "Custom color 1 #000000" at bounding box center [360, 263] width 111 height 15
type input "#000000"
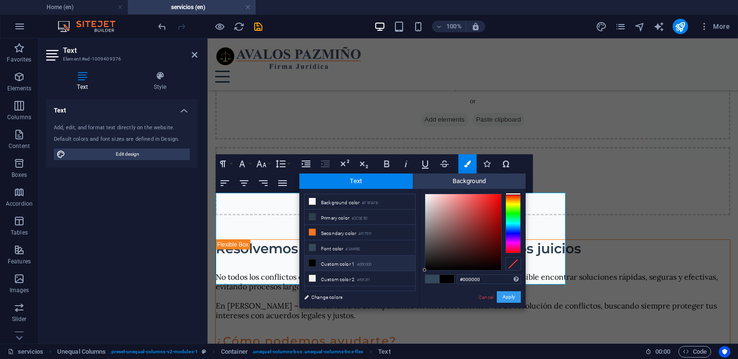
drag, startPoint x: 509, startPoint y: 297, endPoint x: 404, endPoint y: 206, distance: 139.4
click at [509, 297] on button "Apply" at bounding box center [509, 297] width 24 height 12
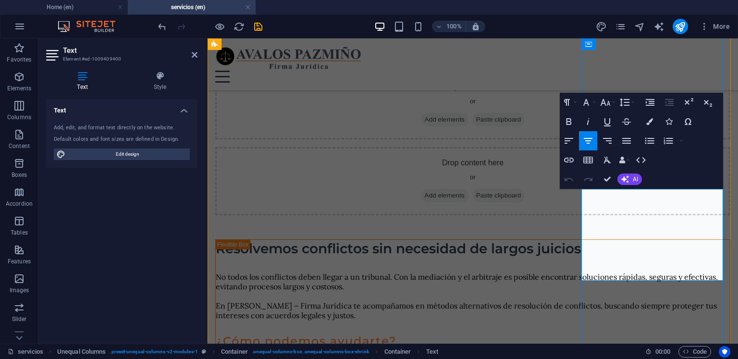
click at [650, 121] on icon "button" at bounding box center [649, 121] width 7 height 7
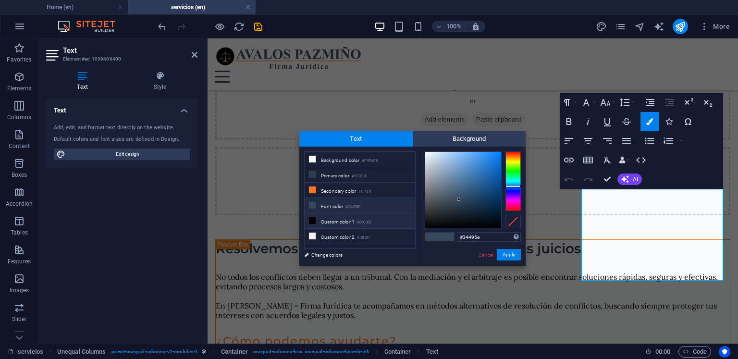
click at [400, 213] on li "Custom color 1 #000000" at bounding box center [360, 220] width 111 height 15
type input "#000000"
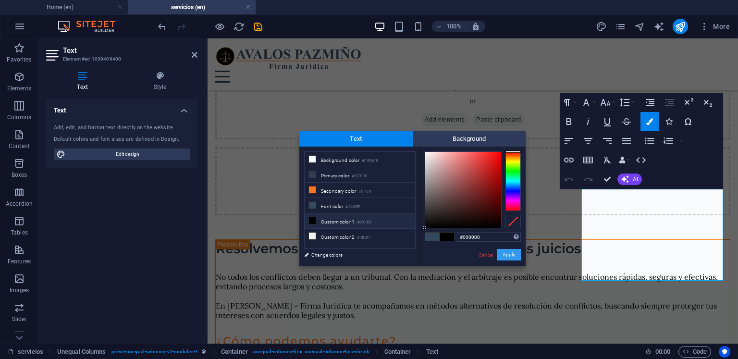
click at [513, 253] on button "Apply" at bounding box center [509, 255] width 24 height 12
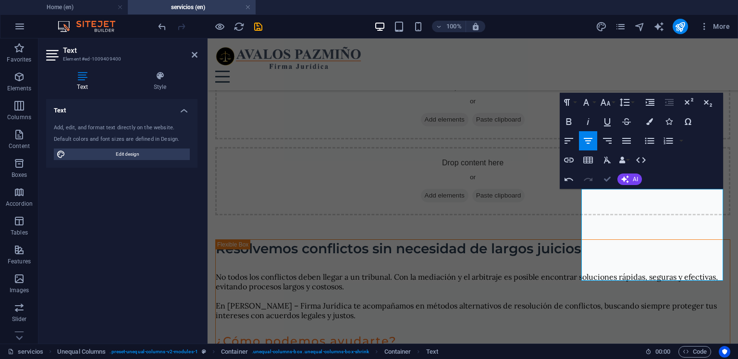
drag, startPoint x: 608, startPoint y: 176, endPoint x: 464, endPoint y: 164, distance: 145.2
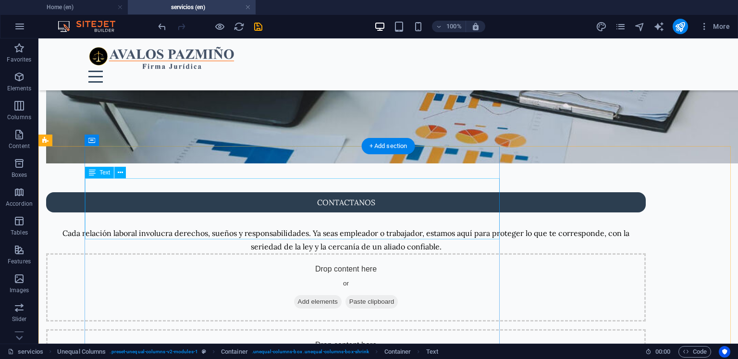
scroll to position [2484, 0]
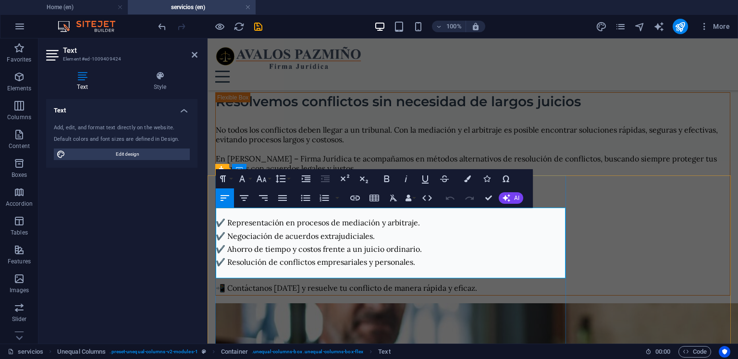
scroll to position [2644, 0]
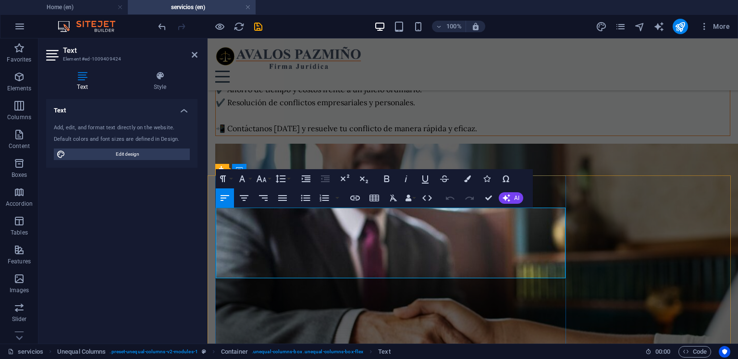
drag, startPoint x: 375, startPoint y: 263, endPoint x: 210, endPoint y: 181, distance: 184.4
click at [475, 179] on button "Colors" at bounding box center [468, 178] width 18 height 19
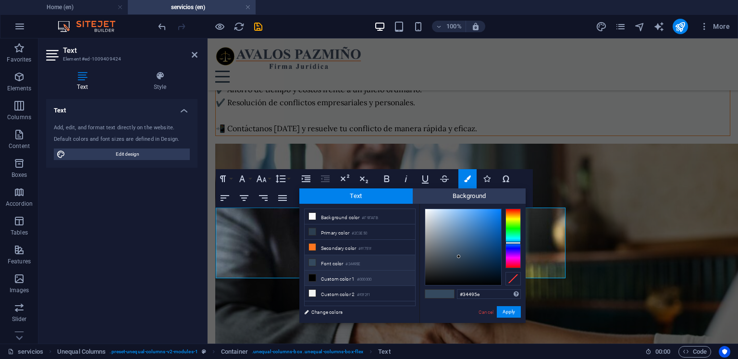
click at [400, 277] on li "Custom color 1 #000000" at bounding box center [360, 278] width 111 height 15
type input "#000000"
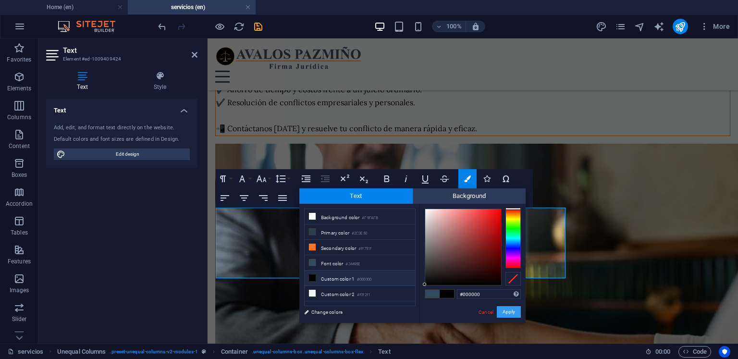
click at [501, 311] on button "Apply" at bounding box center [509, 312] width 24 height 12
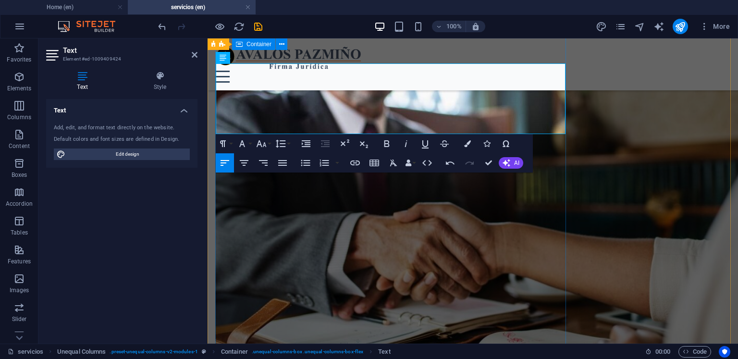
scroll to position [2788, 0]
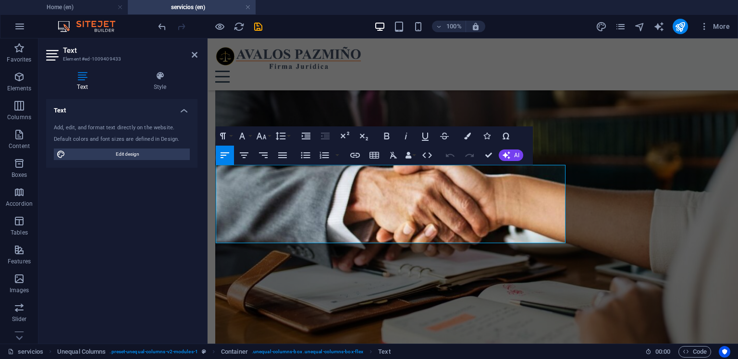
drag, startPoint x: 536, startPoint y: 237, endPoint x: 410, endPoint y: 206, distance: 130.2
click at [463, 138] on button "Colors" at bounding box center [468, 135] width 18 height 19
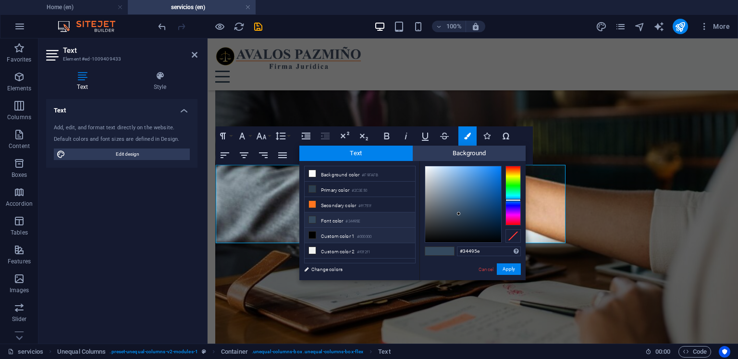
click at [381, 237] on li "Custom color 1 #000000" at bounding box center [360, 235] width 111 height 15
type input "#000000"
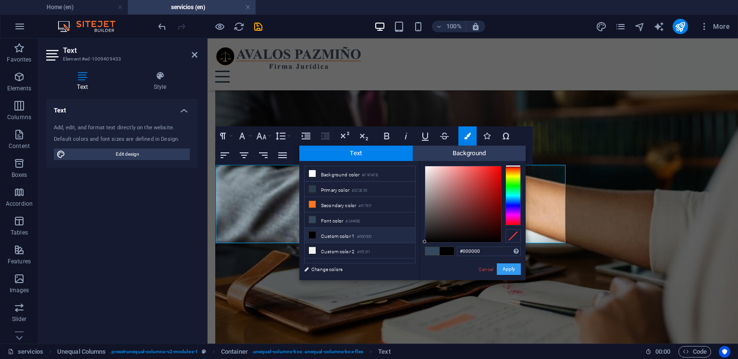
click at [510, 267] on button "Apply" at bounding box center [509, 269] width 24 height 12
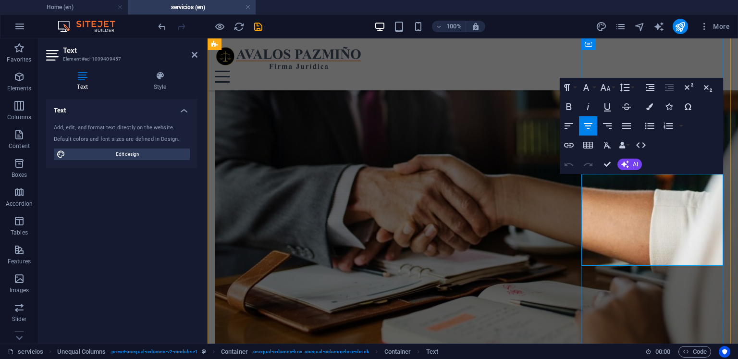
click at [648, 108] on icon "button" at bounding box center [649, 106] width 7 height 7
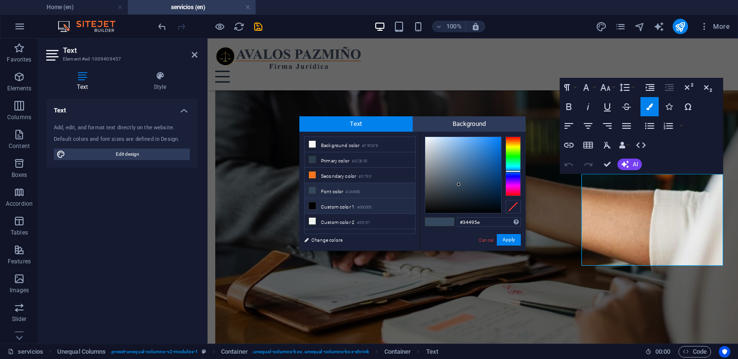
click at [388, 199] on li "Custom color 1 #000000" at bounding box center [360, 206] width 111 height 15
type input "#000000"
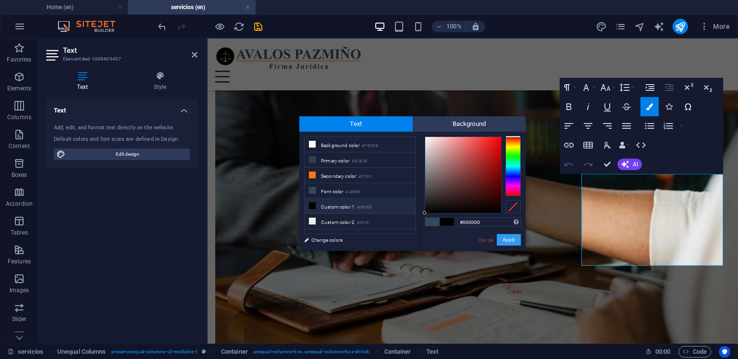
click at [512, 242] on button "Apply" at bounding box center [509, 240] width 24 height 12
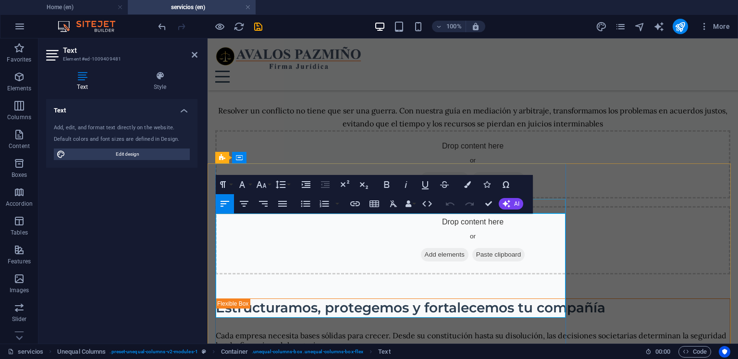
drag, startPoint x: 456, startPoint y: 294, endPoint x: 192, endPoint y: 190, distance: 283.6
click at [466, 185] on icon "button" at bounding box center [467, 184] width 7 height 7
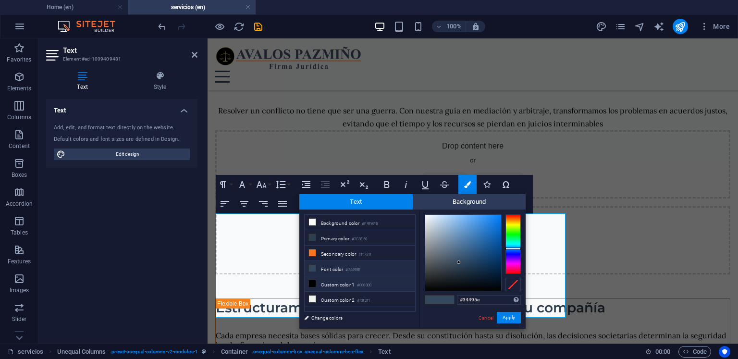
click at [385, 281] on li "Custom color 1 #000000" at bounding box center [360, 283] width 111 height 15
type input "#000000"
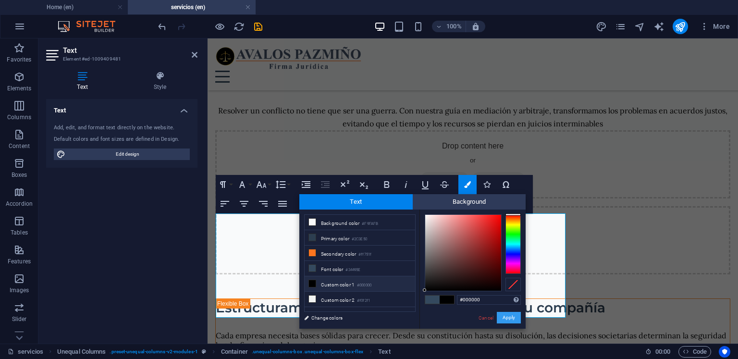
drag, startPoint x: 501, startPoint y: 318, endPoint x: 292, endPoint y: 278, distance: 213.4
click at [501, 318] on button "Apply" at bounding box center [509, 318] width 24 height 12
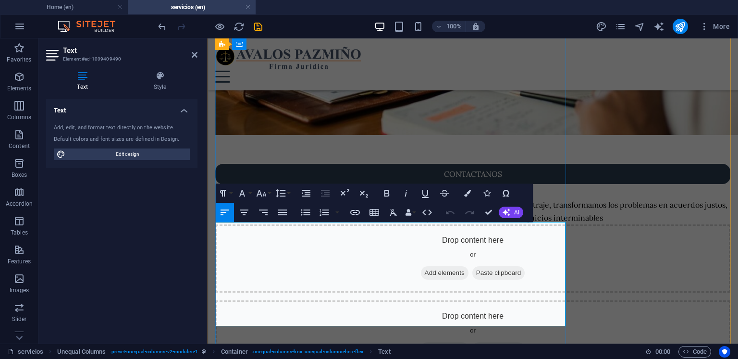
scroll to position [3218, 0]
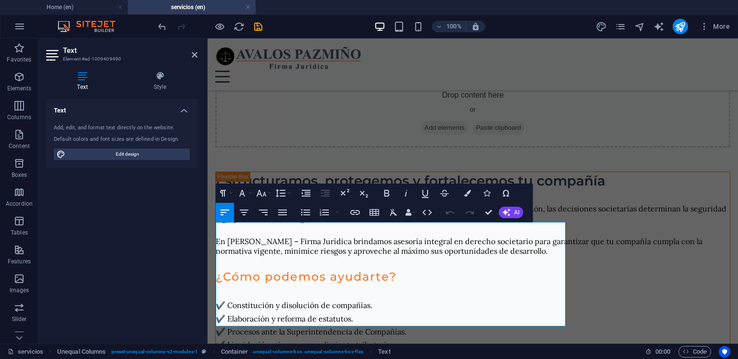
drag, startPoint x: 481, startPoint y: 316, endPoint x: 187, endPoint y: 207, distance: 313.3
click at [466, 200] on button "Colors" at bounding box center [468, 193] width 18 height 19
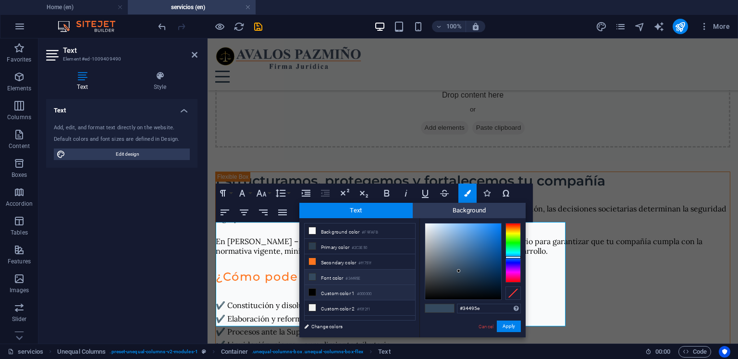
click at [383, 294] on li "Custom color 1 #000000" at bounding box center [360, 292] width 111 height 15
type input "#000000"
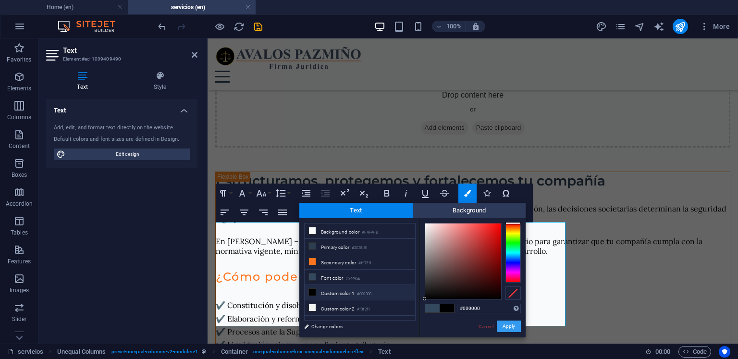
click at [506, 328] on button "Apply" at bounding box center [509, 327] width 24 height 12
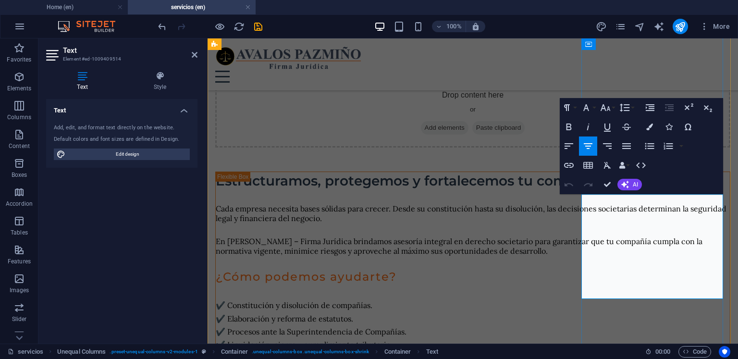
click at [645, 131] on button "Colors" at bounding box center [650, 126] width 18 height 19
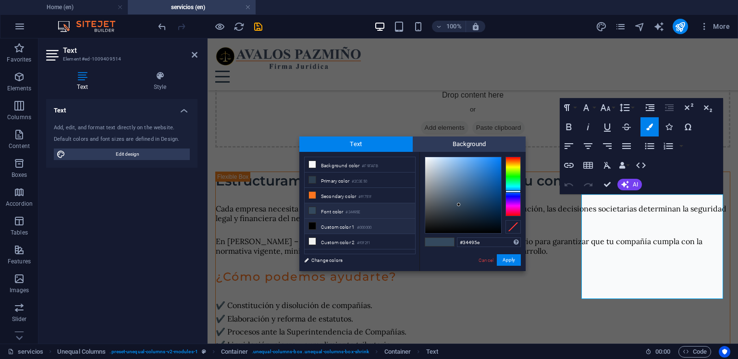
click at [406, 222] on li "Custom color 1 #000000" at bounding box center [360, 226] width 111 height 15
type input "#000000"
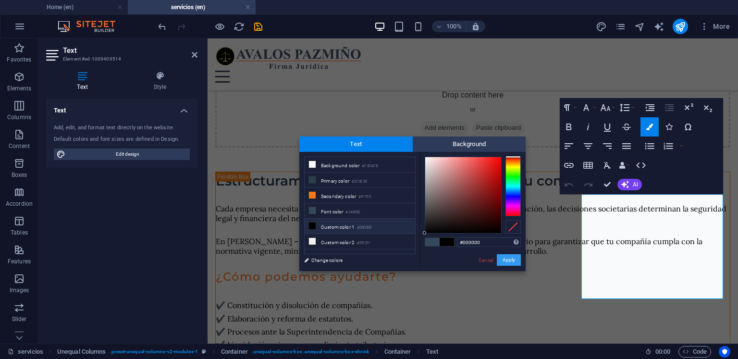
drag, startPoint x: 506, startPoint y: 259, endPoint x: 298, endPoint y: 220, distance: 211.2
click at [506, 259] on button "Apply" at bounding box center [509, 260] width 24 height 12
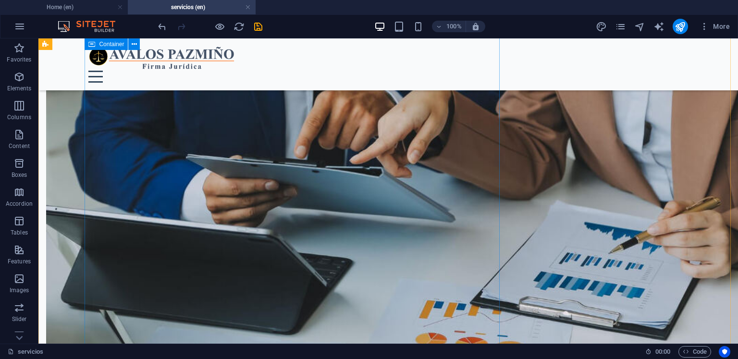
scroll to position [1892, 0]
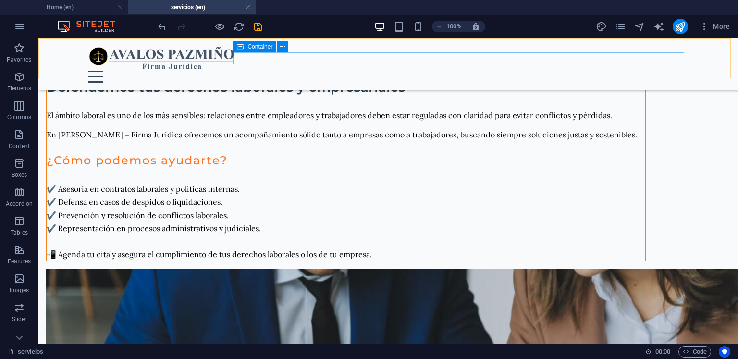
click at [256, 40] on div "Home Legal Notice Privacy servicios Menu 1. Derecho Migratorio 2. Derecho Finan…" at bounding box center [388, 64] width 700 height 52
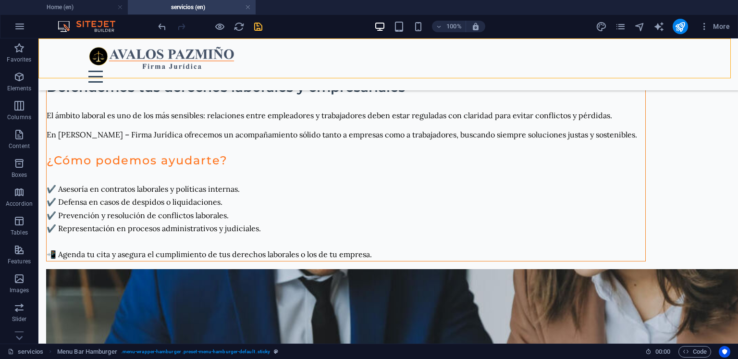
click at [257, 27] on icon "save" at bounding box center [258, 26] width 11 height 11
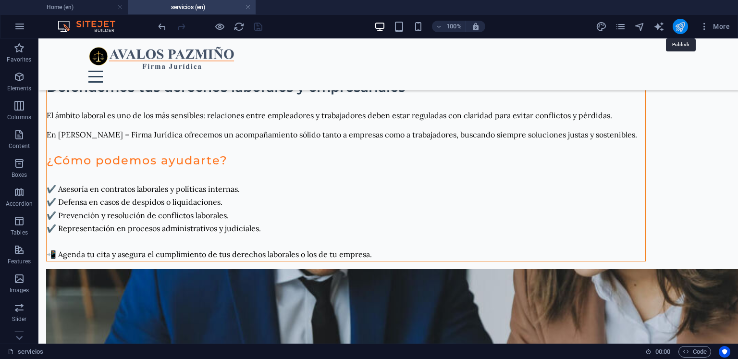
click at [679, 26] on icon "publish" at bounding box center [680, 26] width 11 height 11
